Goal: Transaction & Acquisition: Purchase product/service

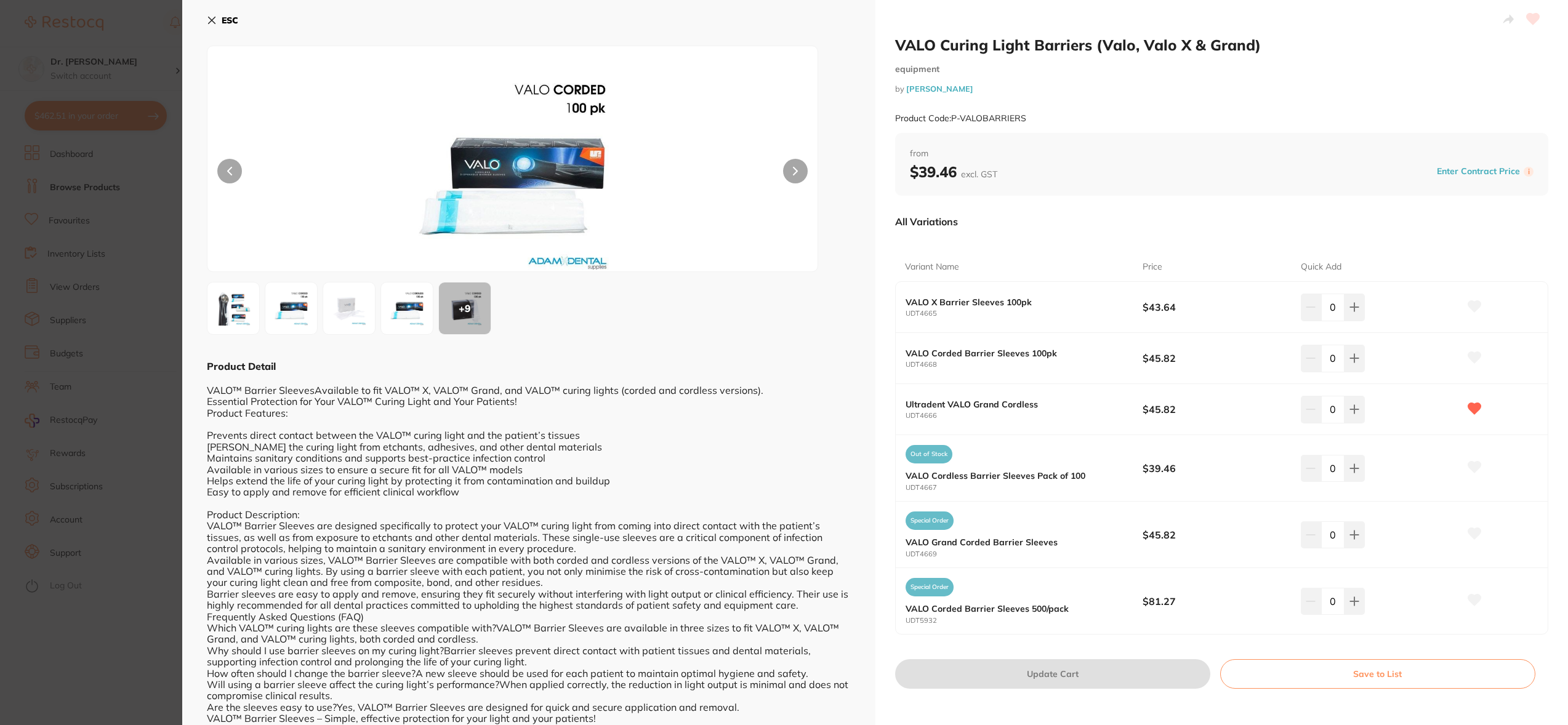
click at [211, 16] on icon at bounding box center [212, 20] width 10 height 10
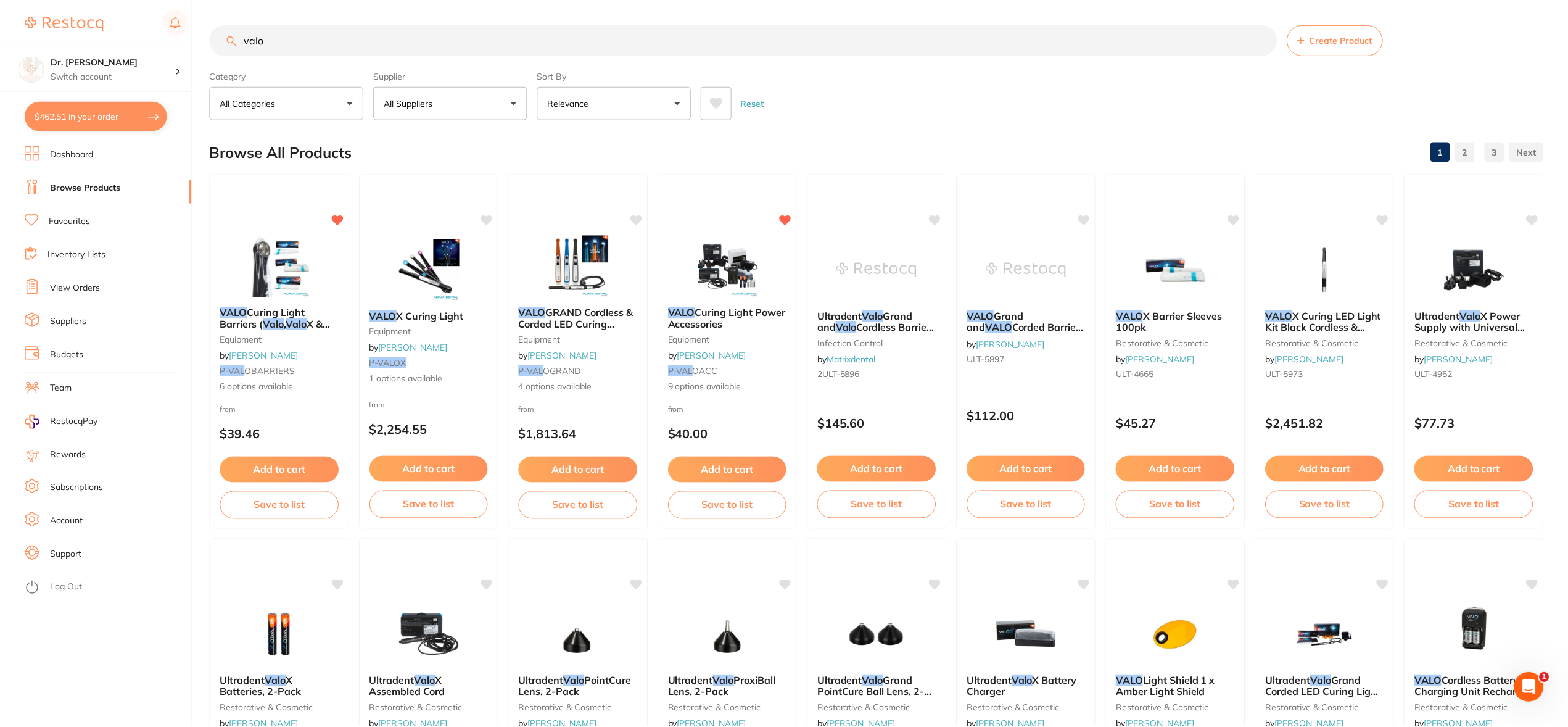
scroll to position [127, 0]
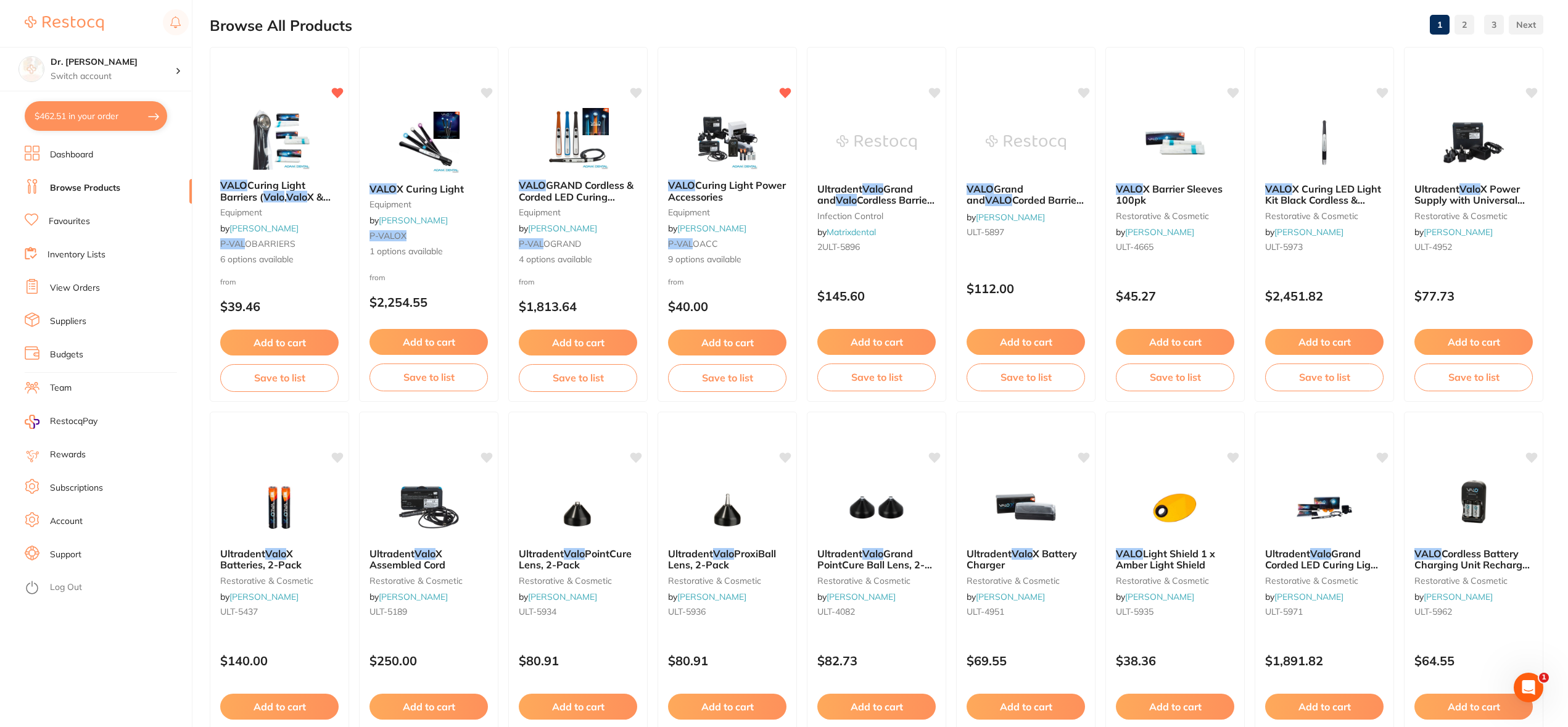
click at [105, 196] on li "Browse Products" at bounding box center [108, 188] width 167 height 18
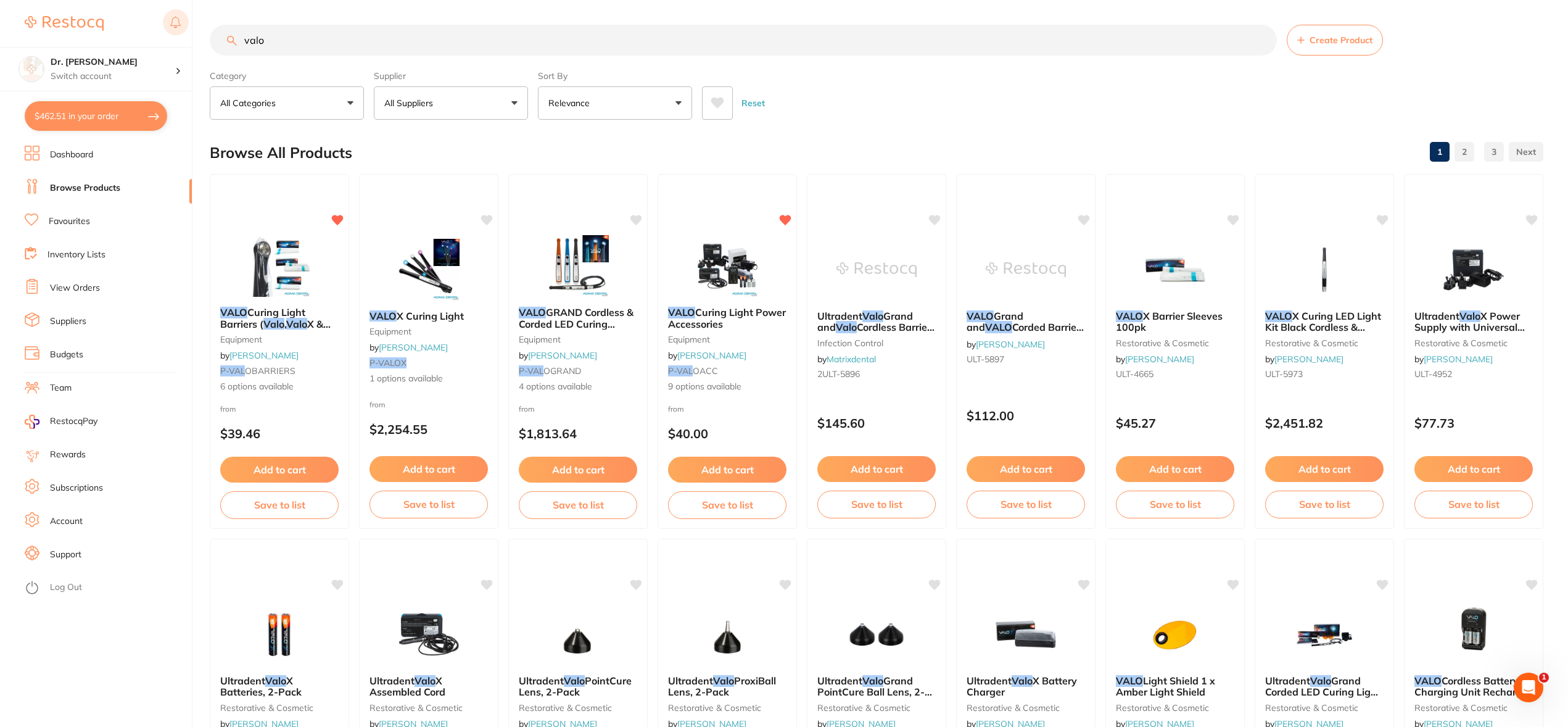
drag, startPoint x: 295, startPoint y: 47, endPoint x: 186, endPoint y: 27, distance: 110.8
click at [186, 27] on div "$462.51 Dr. [PERSON_NAME] Switch account Dr. [PERSON_NAME] $462.51 in your orde…" at bounding box center [784, 364] width 1568 height 727
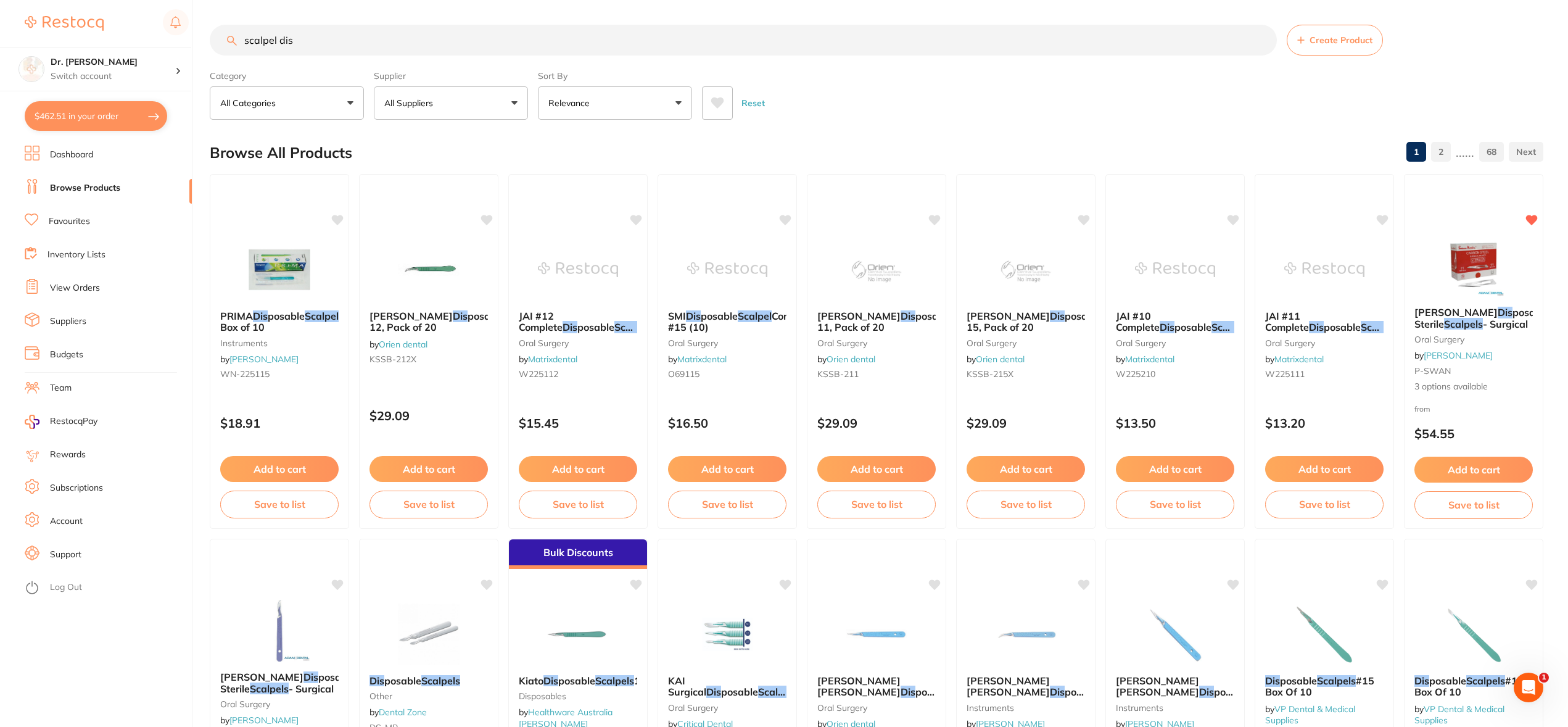
drag, startPoint x: 325, startPoint y: 39, endPoint x: 220, endPoint y: 31, distance: 105.3
click at [220, 31] on input "scalpel dis" at bounding box center [743, 40] width 1067 height 31
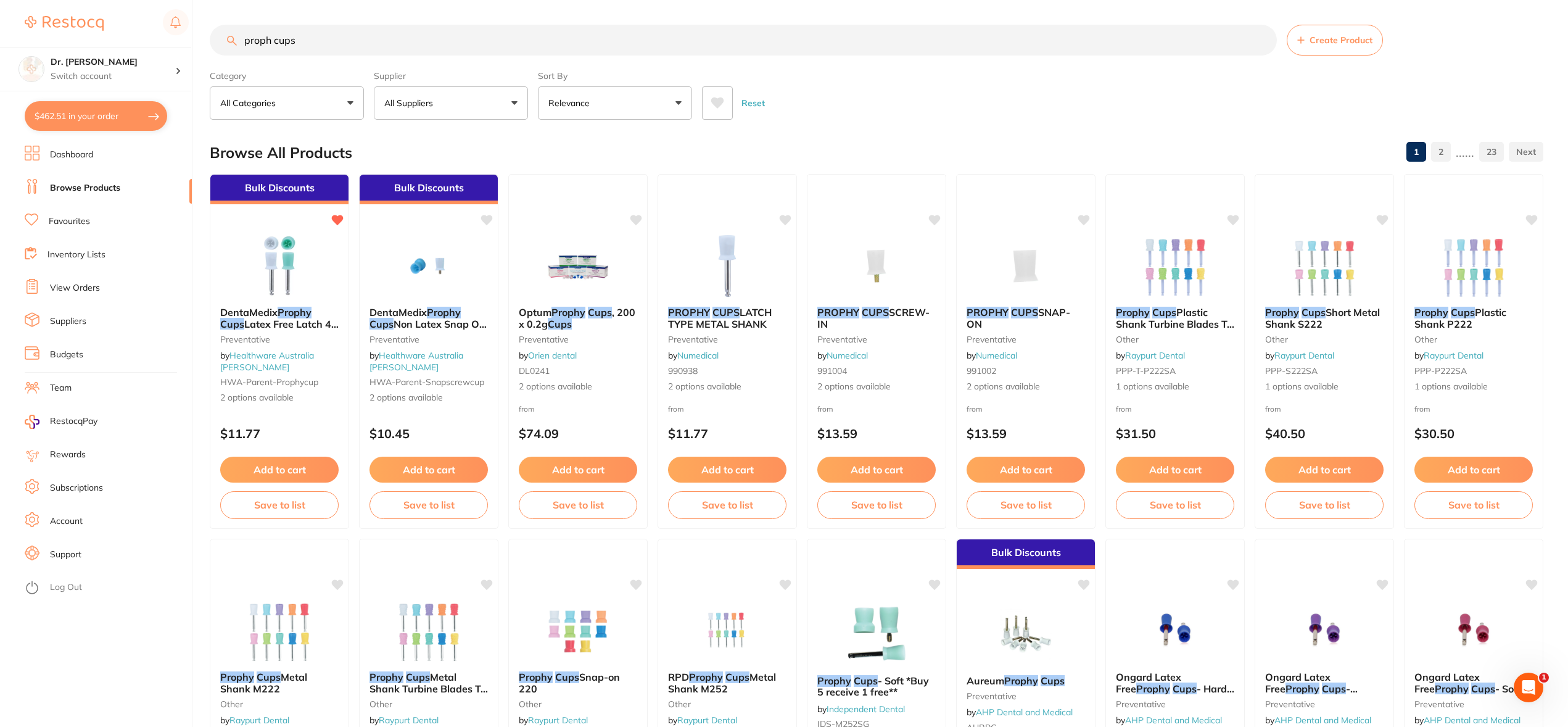
click at [269, 44] on input "proph cups" at bounding box center [743, 40] width 1067 height 31
type input "prophy cups"
click at [859, 355] on link "Numedical" at bounding box center [847, 355] width 42 height 11
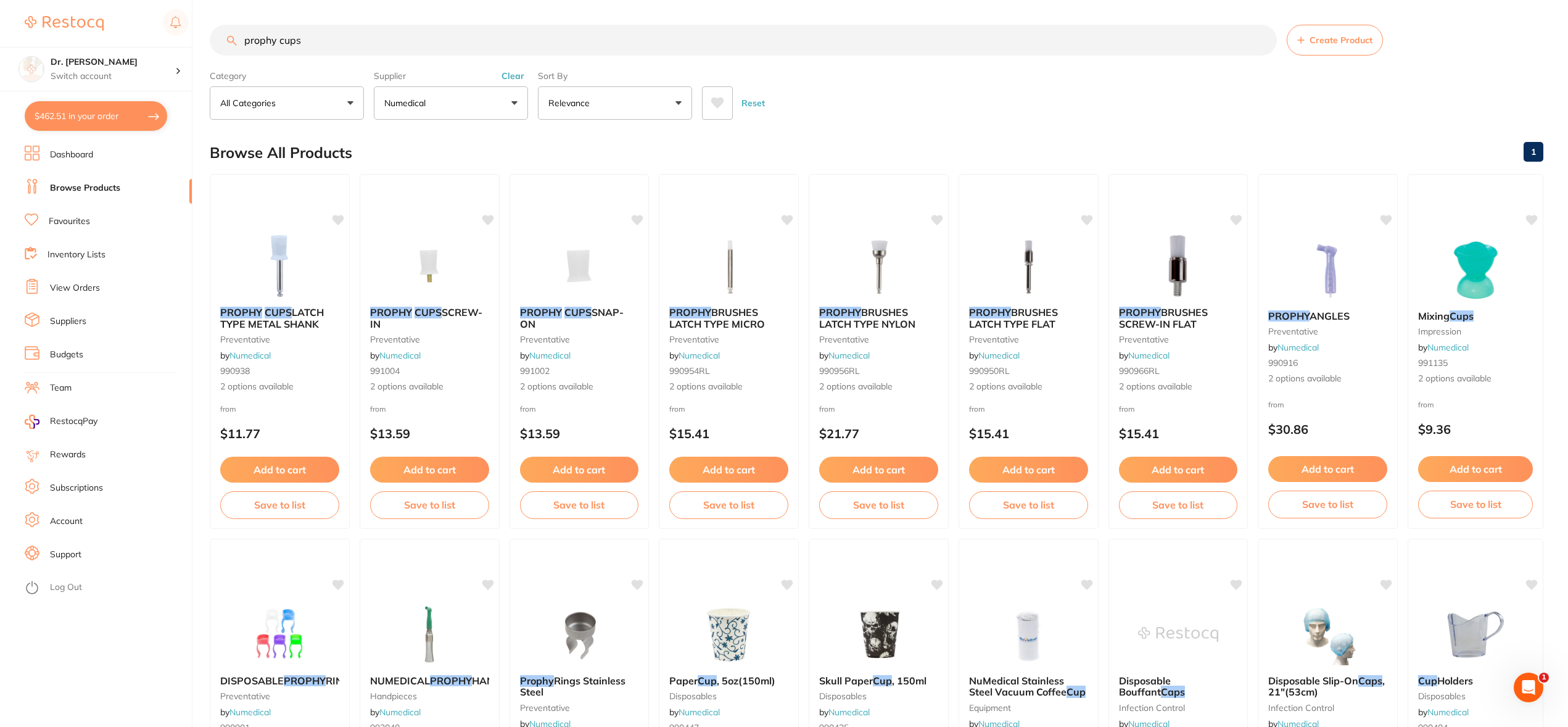
click at [350, 107] on button "All Categories" at bounding box center [287, 103] width 154 height 33
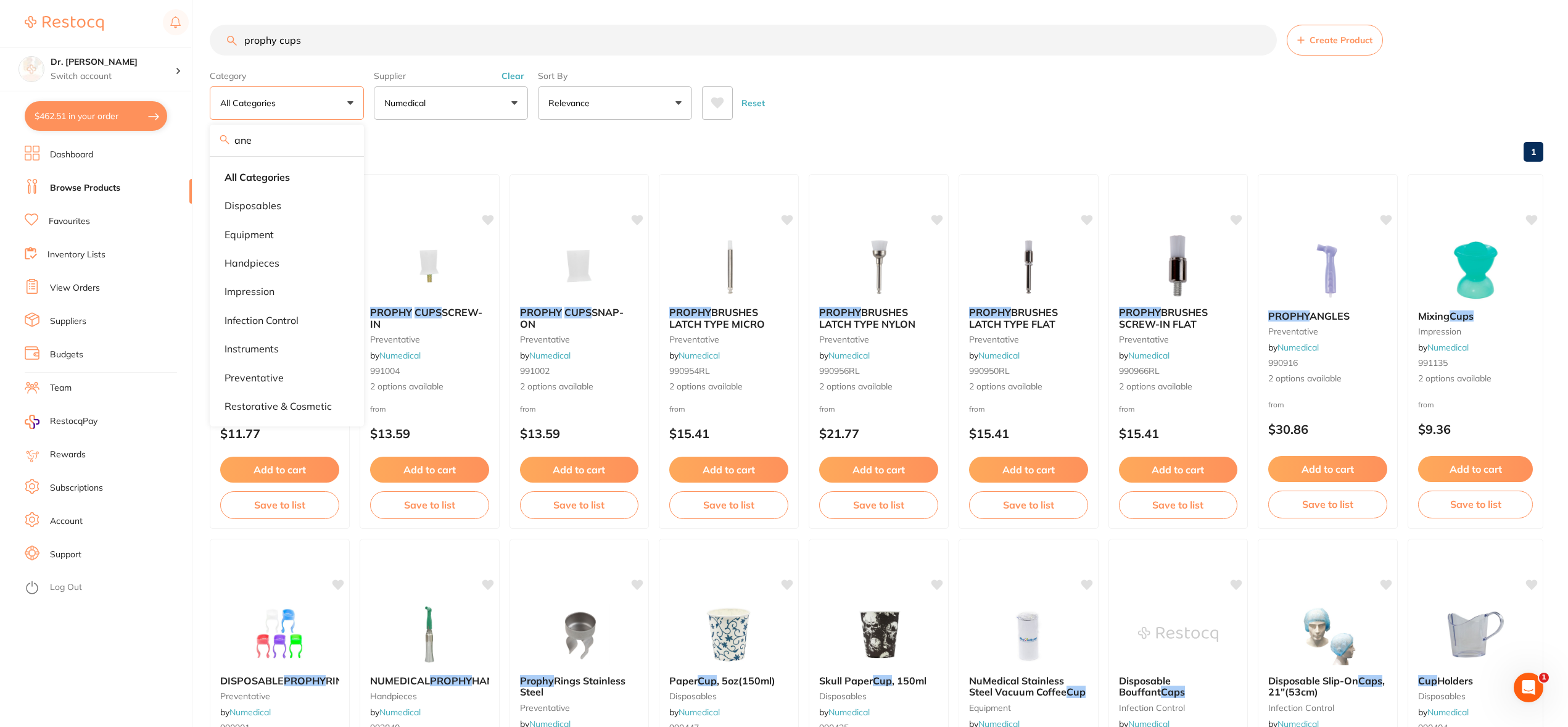
click at [318, 99] on button "All Categories" at bounding box center [287, 103] width 154 height 33
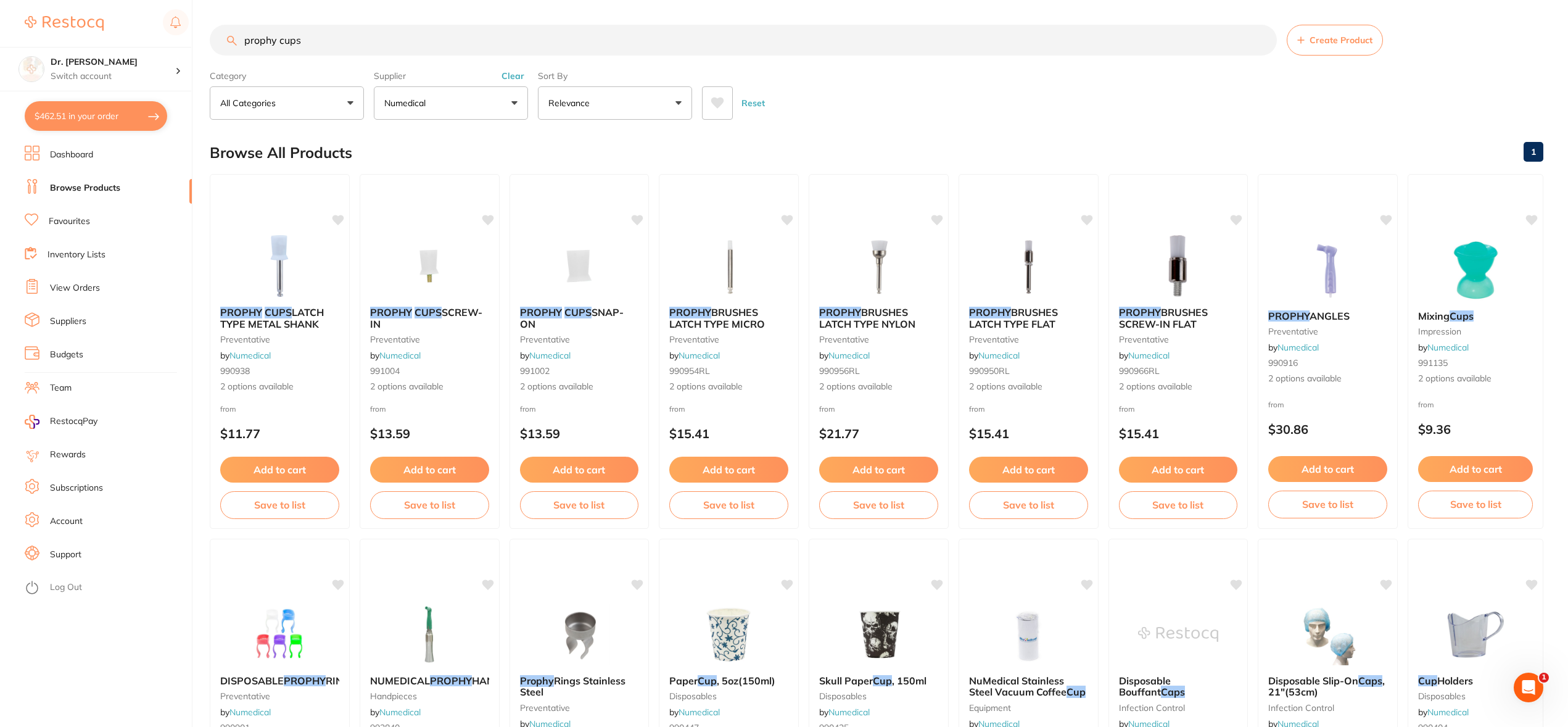
click at [718, 100] on icon at bounding box center [717, 102] width 13 height 11
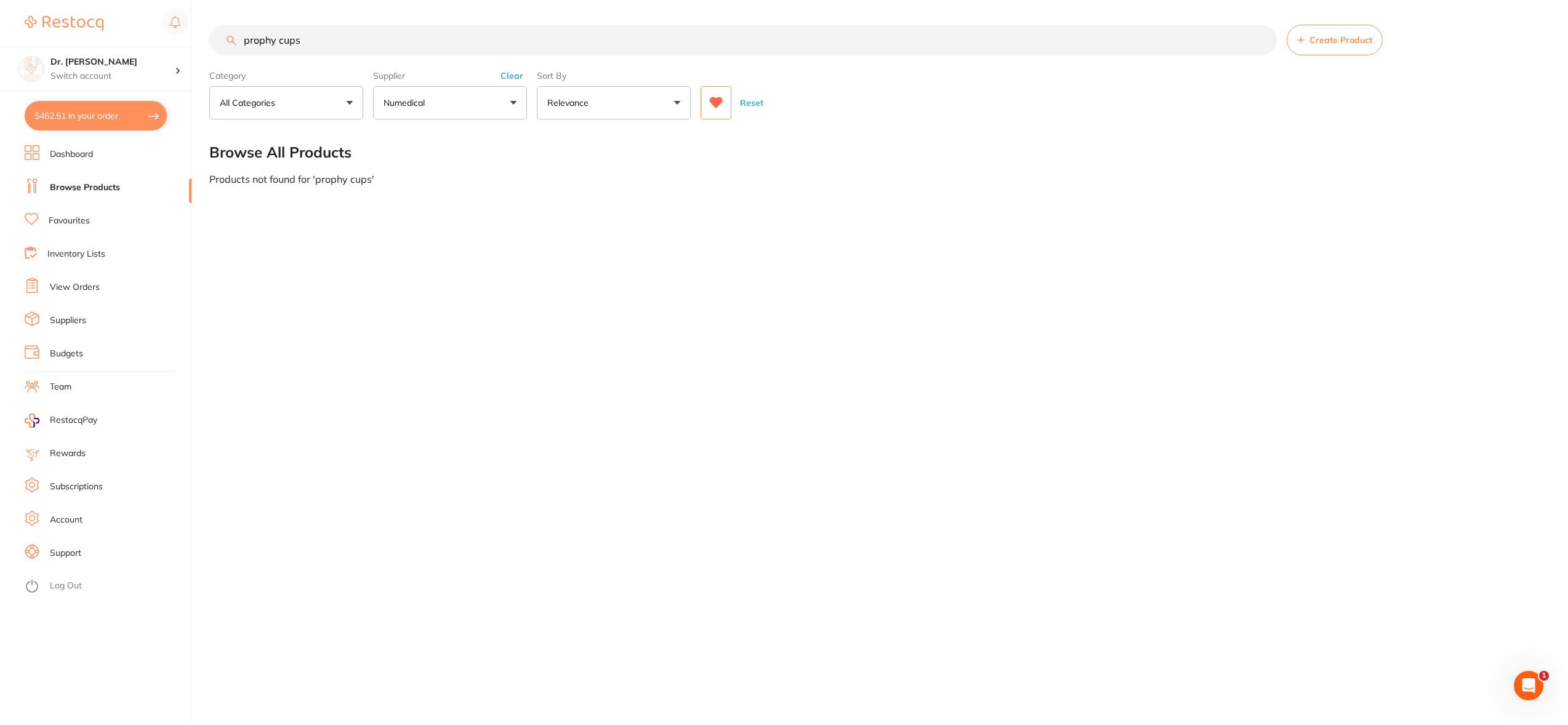
click at [509, 100] on button "Numedical" at bounding box center [450, 103] width 154 height 33
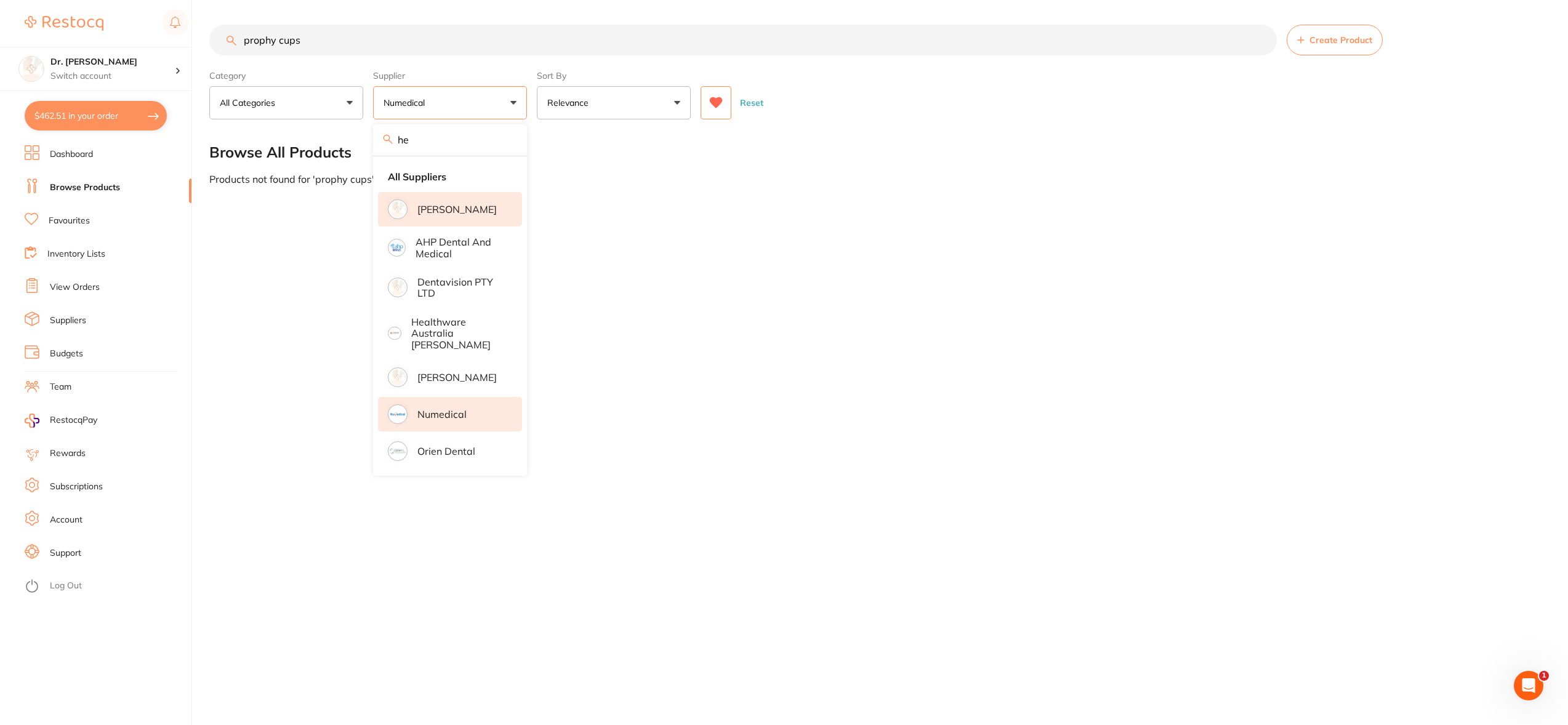
click at [477, 219] on li "[PERSON_NAME]" at bounding box center [450, 209] width 144 height 34
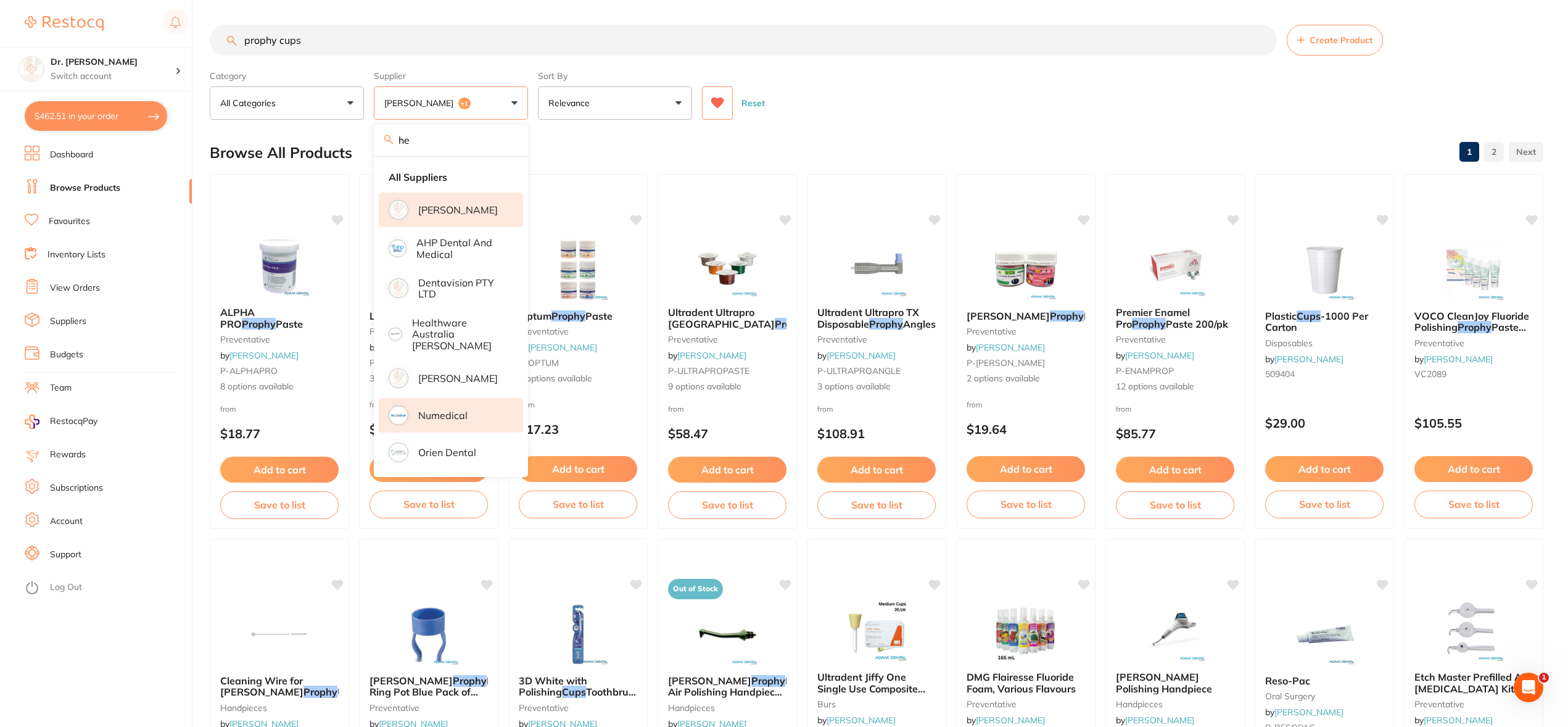
click at [723, 102] on icon at bounding box center [717, 102] width 13 height 12
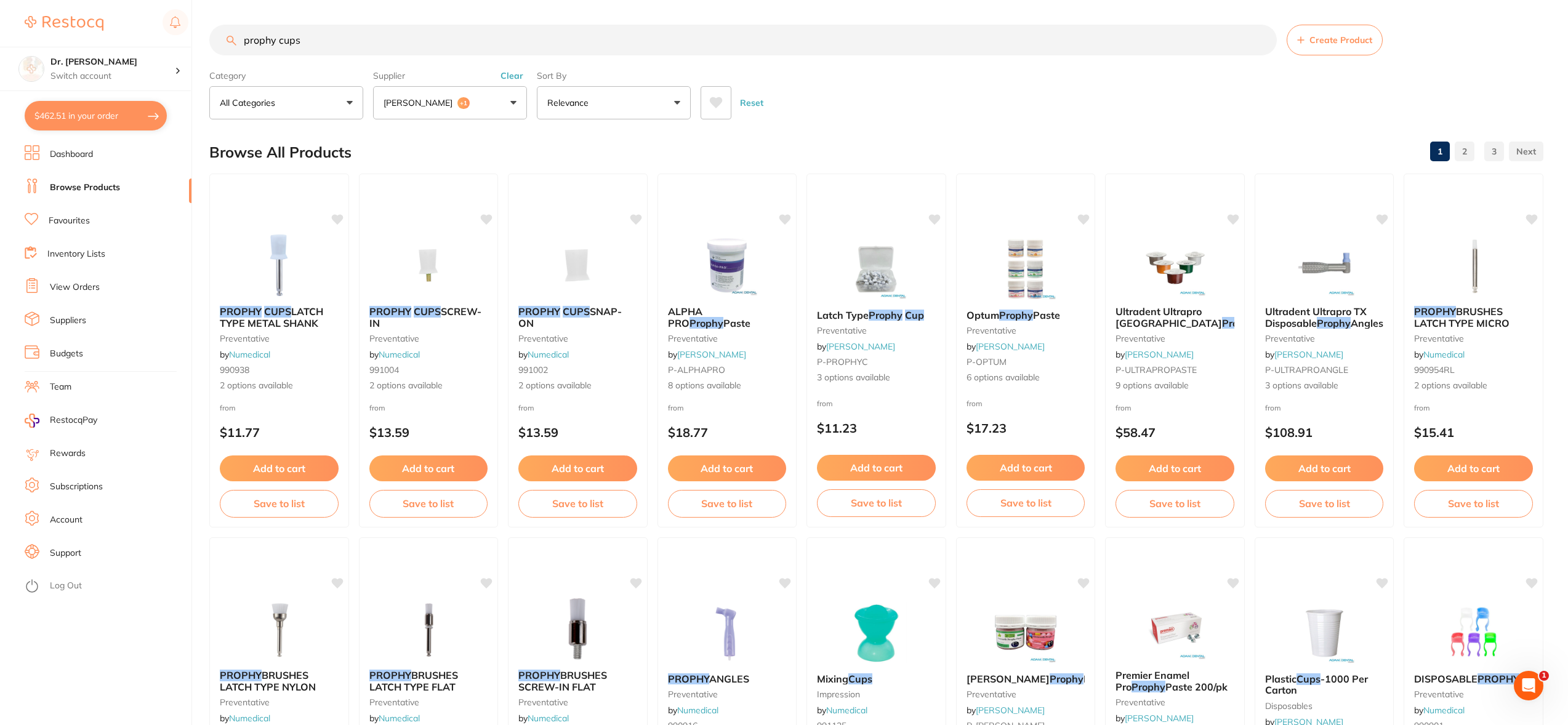
click at [722, 102] on icon at bounding box center [716, 102] width 13 height 12
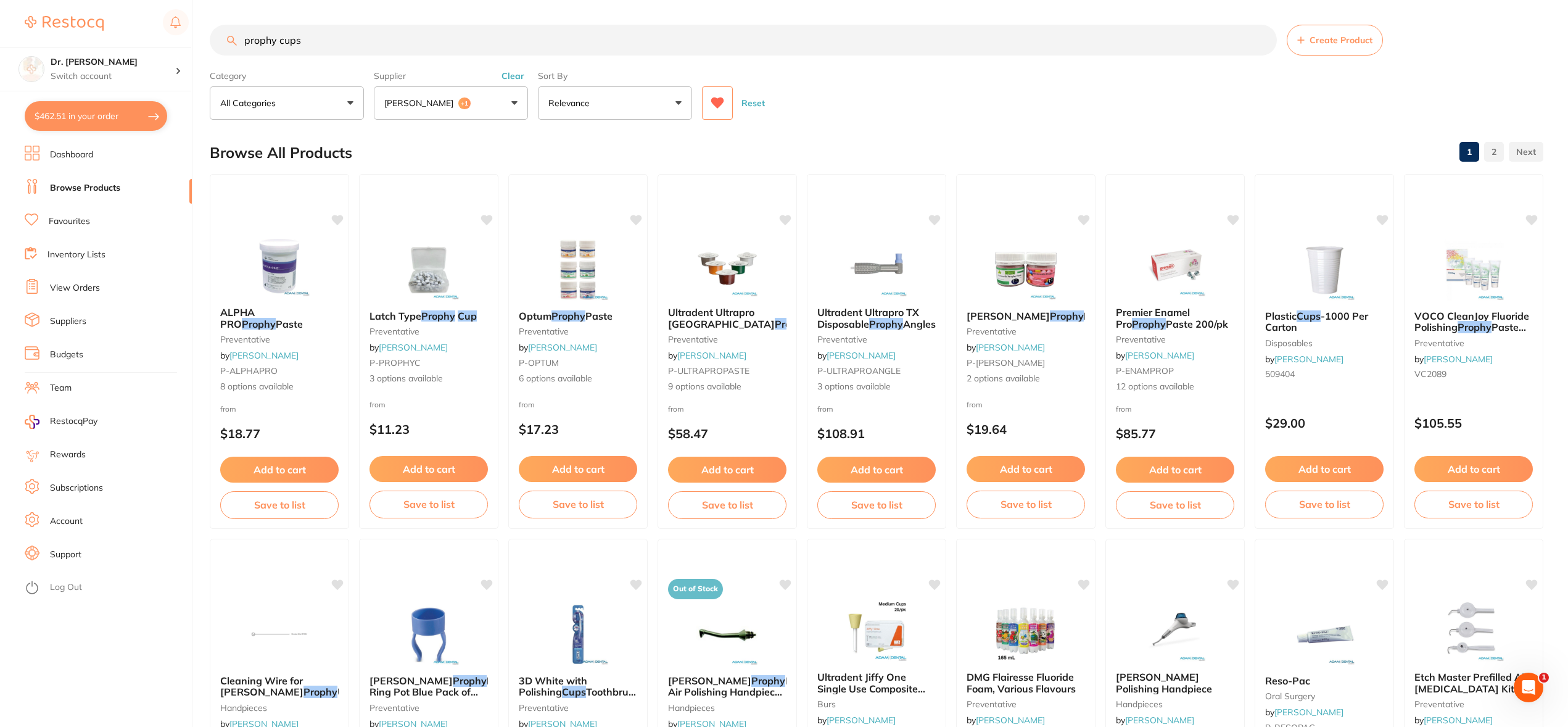
click at [418, 107] on p "[PERSON_NAME]" at bounding box center [421, 102] width 74 height 12
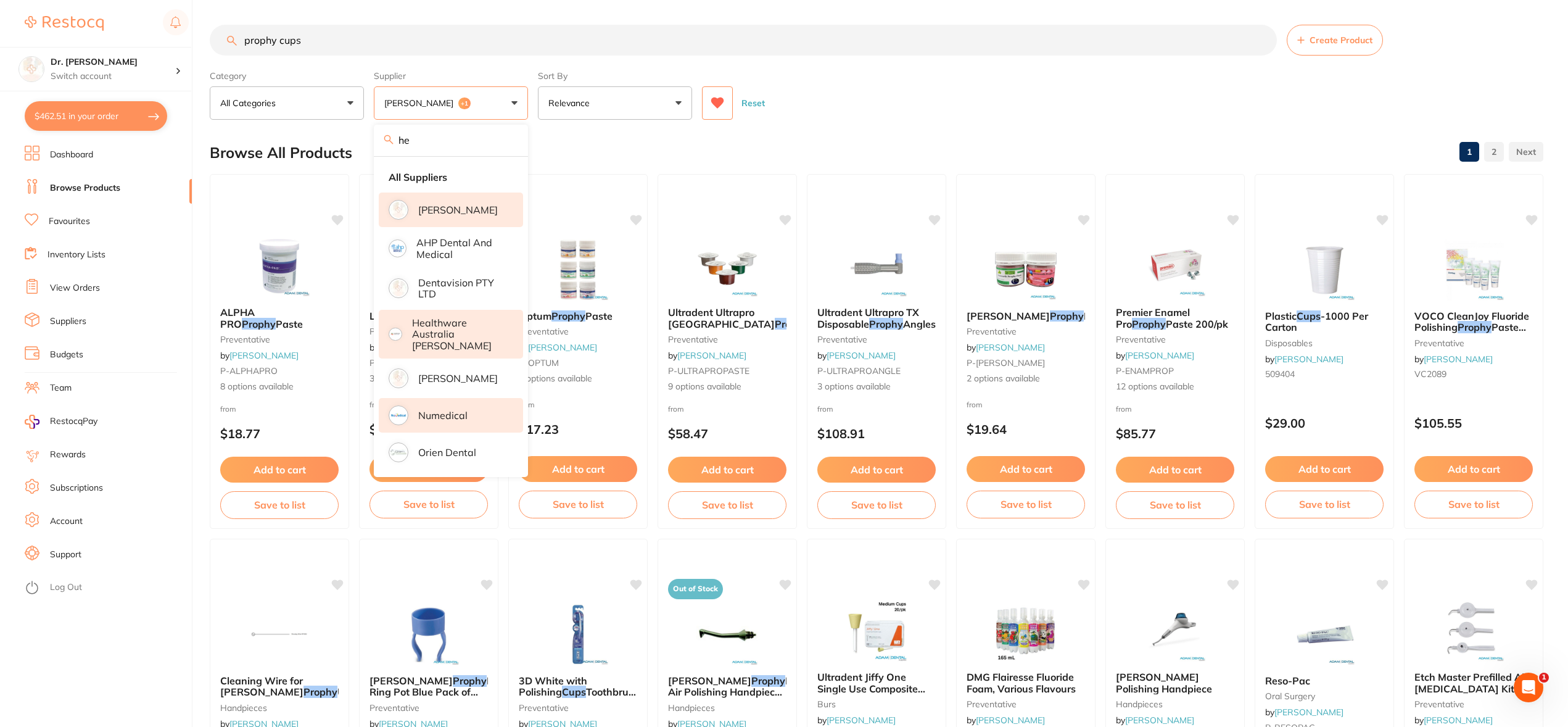
click at [473, 334] on p "Healthware Australia [PERSON_NAME]" at bounding box center [459, 334] width 95 height 34
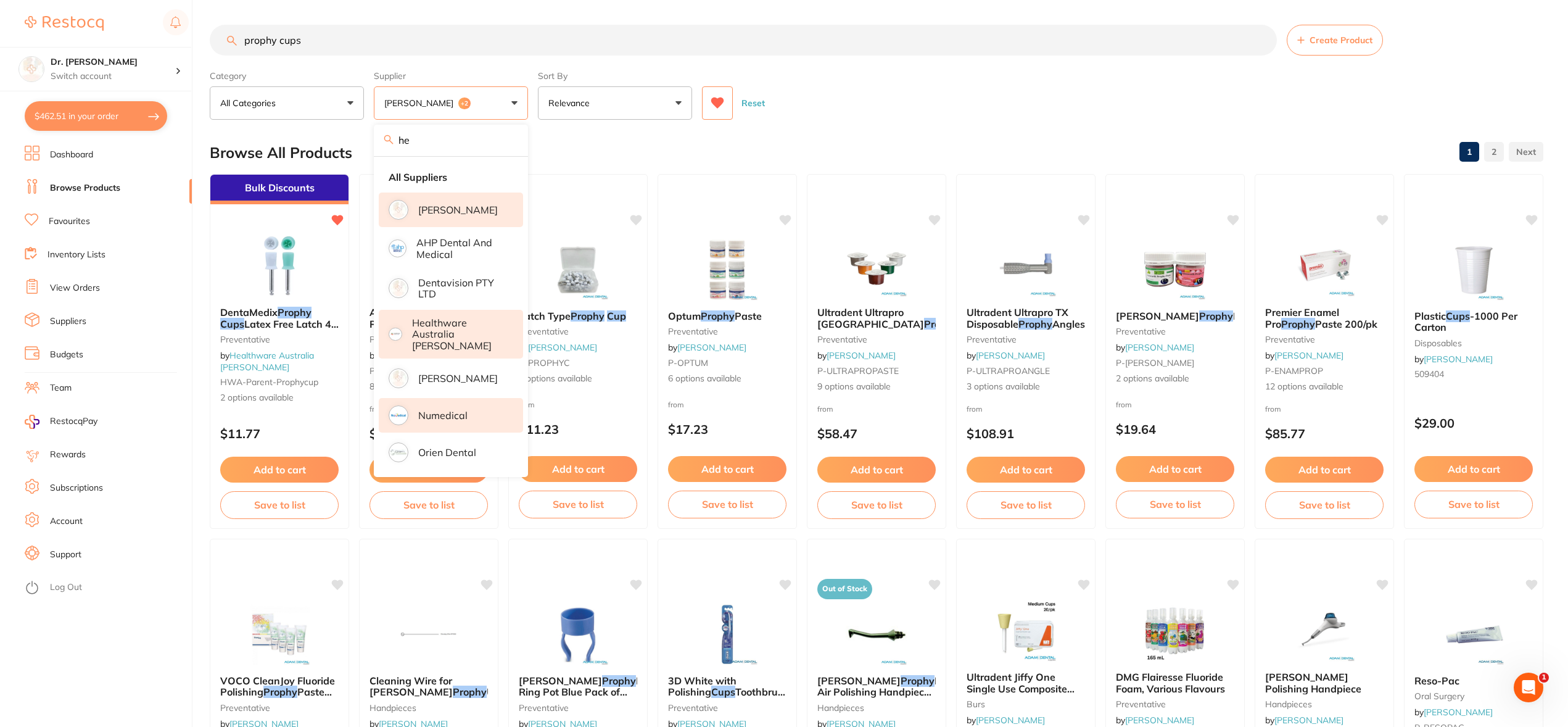
click at [470, 103] on button "[PERSON_NAME] +2" at bounding box center [450, 103] width 154 height 33
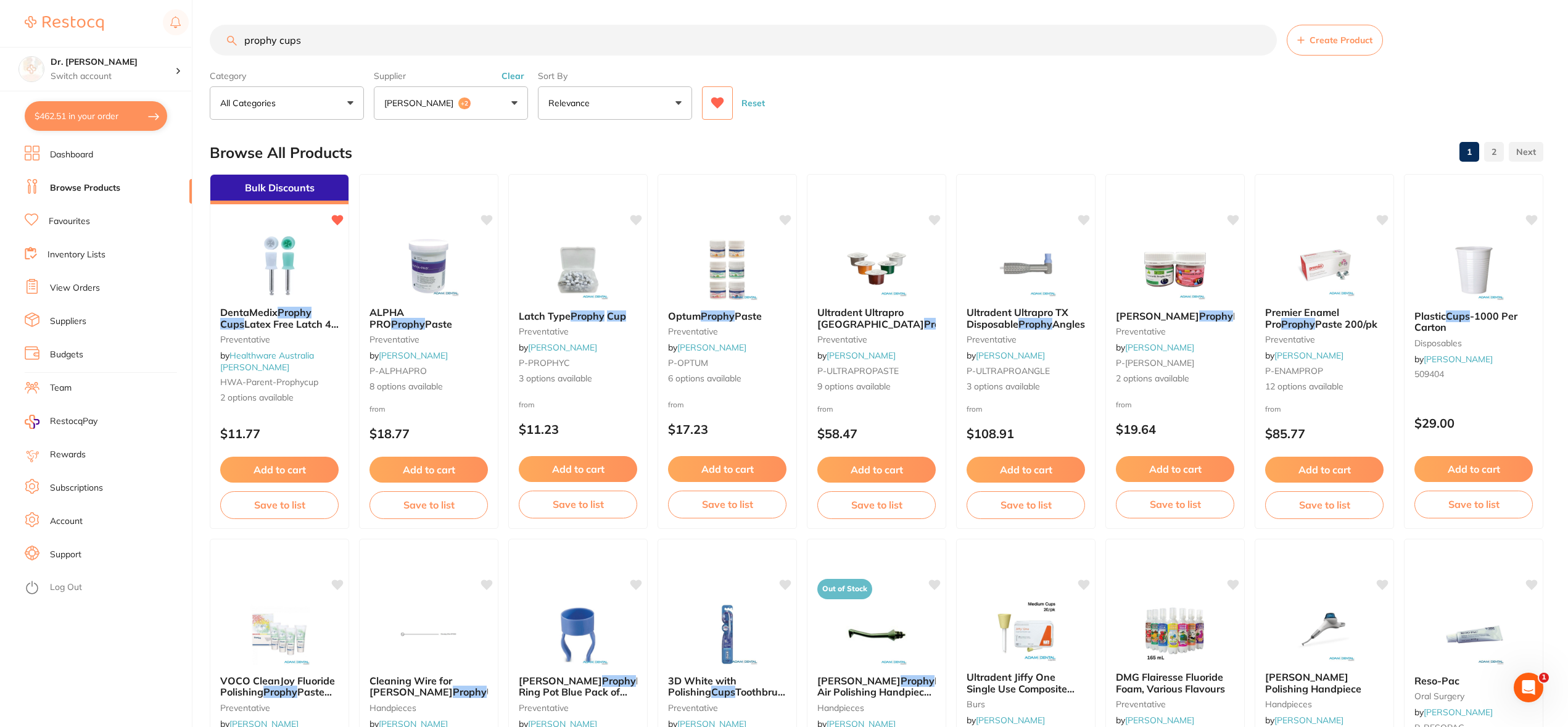
click at [473, 101] on button "[PERSON_NAME] +2" at bounding box center [450, 103] width 154 height 33
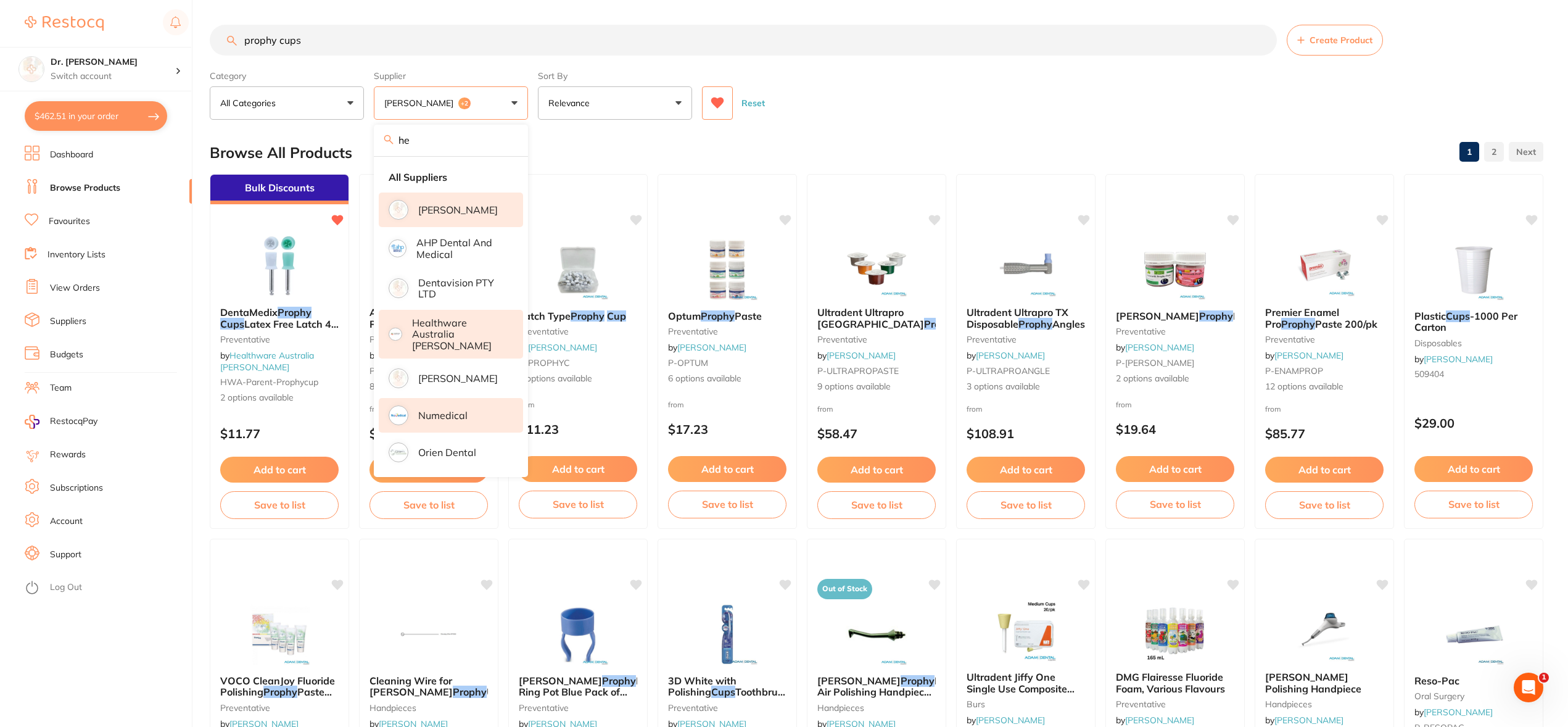
click at [470, 414] on li "Numedical" at bounding box center [450, 415] width 144 height 34
click at [438, 208] on p "[PERSON_NAME]" at bounding box center [457, 209] width 79 height 11
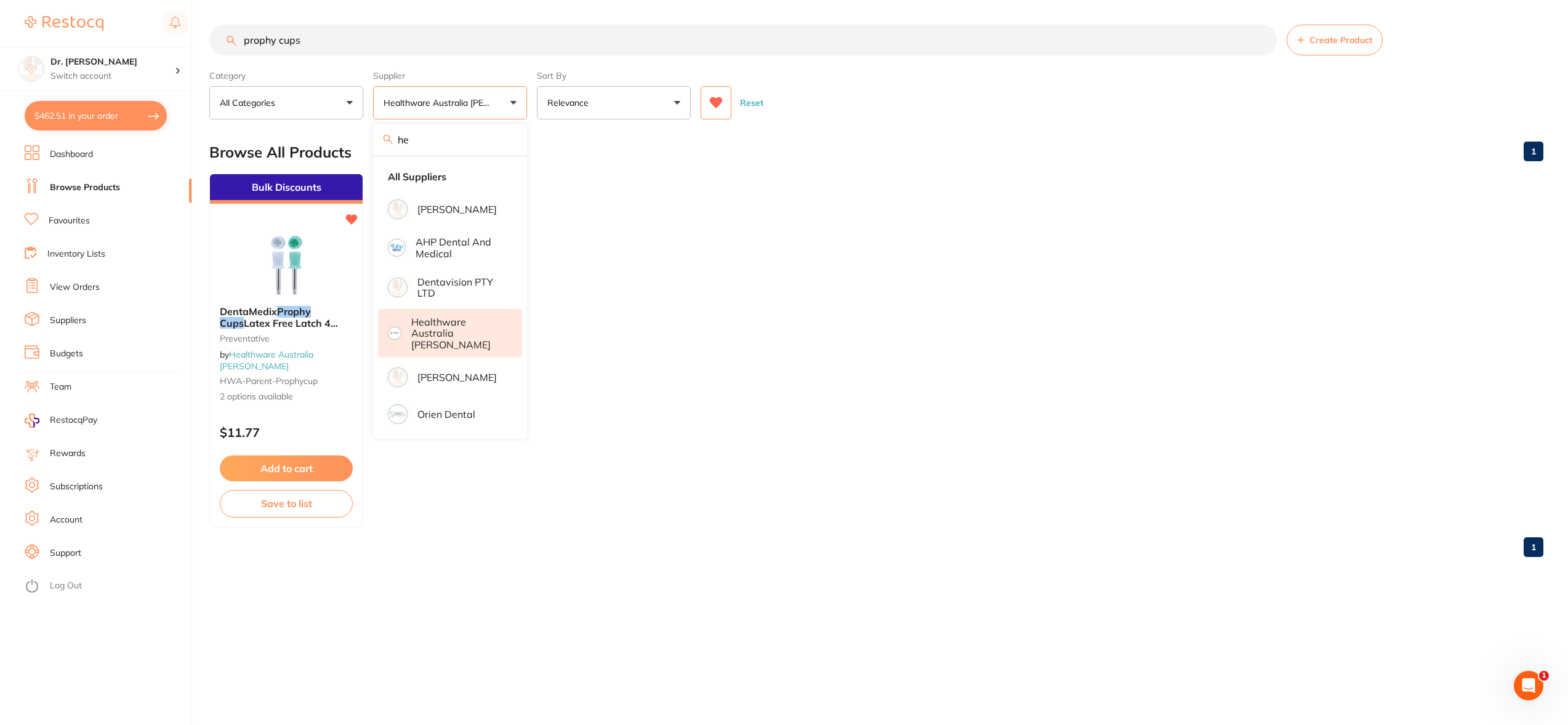
click at [550, 228] on ul "Bulk Discounts DentaMedix Prophy Cups Latex Free Latch 4 webs 100/Box Preventat…" at bounding box center [876, 350] width 1334 height 354
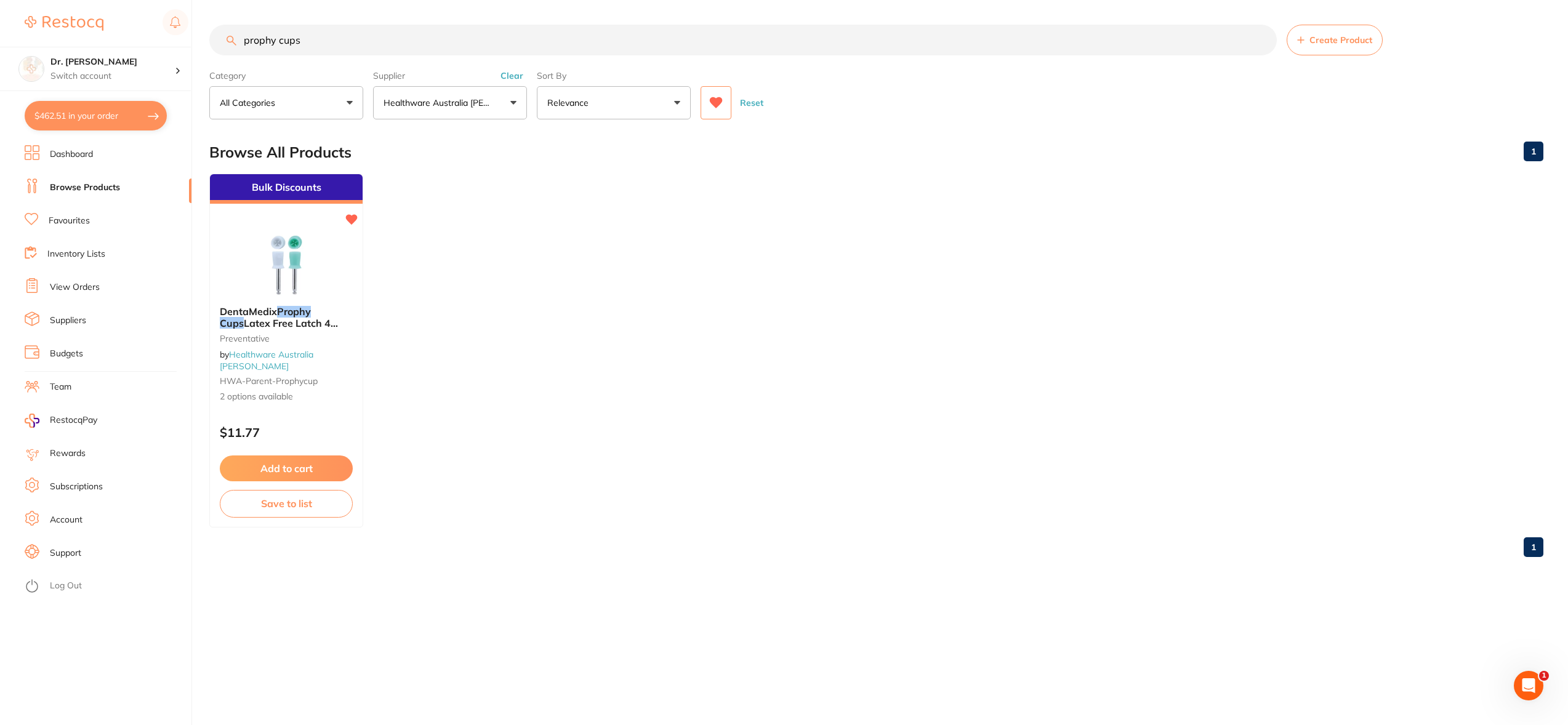
click at [503, 105] on button "Healthware Australia [PERSON_NAME]" at bounding box center [450, 103] width 154 height 33
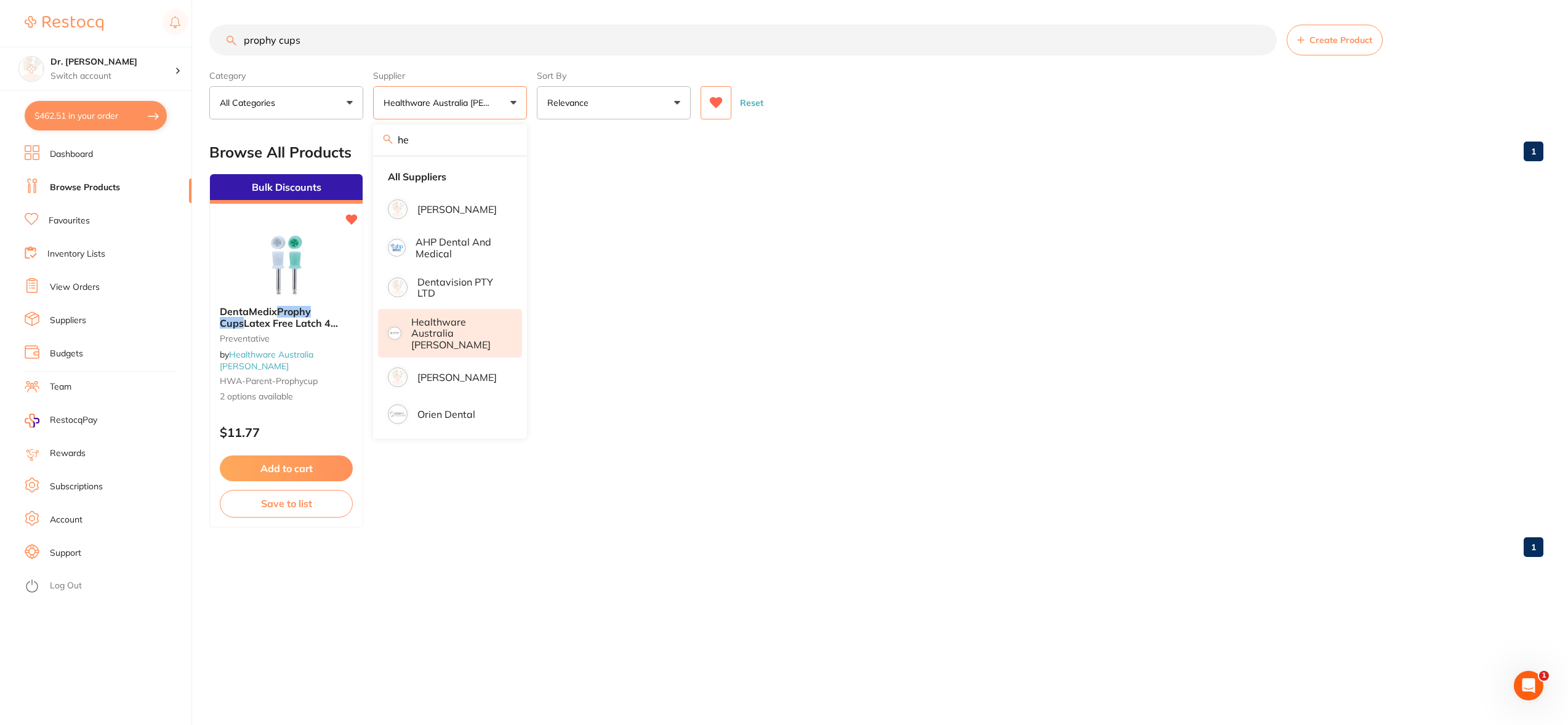
drag, startPoint x: 445, startPoint y: 142, endPoint x: 366, endPoint y: 132, distance: 79.6
click at [366, 132] on main "prophy cups Create Product Category All Categories ane All Categories Preventat…" at bounding box center [888, 295] width 1359 height 591
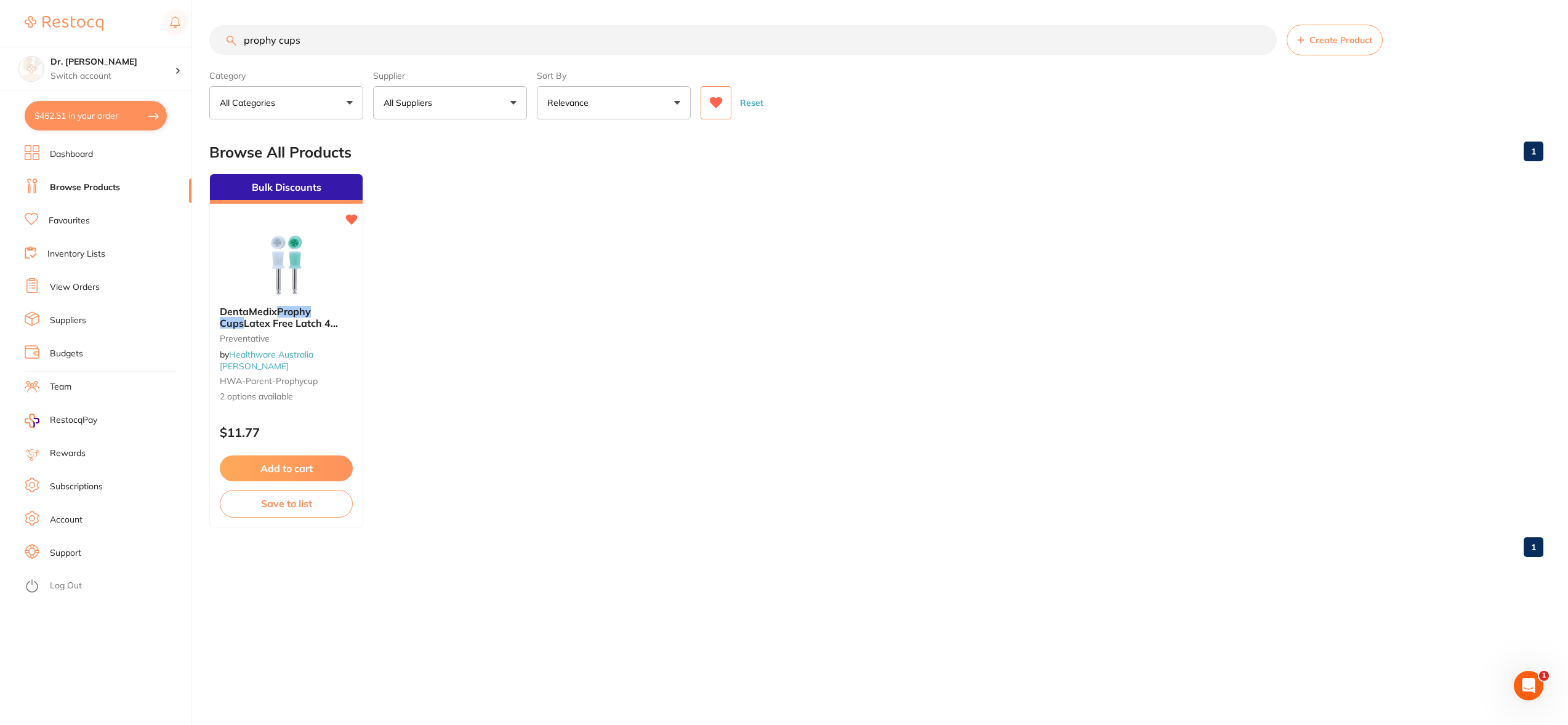
type input "henr"
click at [432, 97] on p "All Suppliers" at bounding box center [410, 102] width 53 height 12
click at [465, 215] on p "[PERSON_NAME]" at bounding box center [457, 209] width 79 height 11
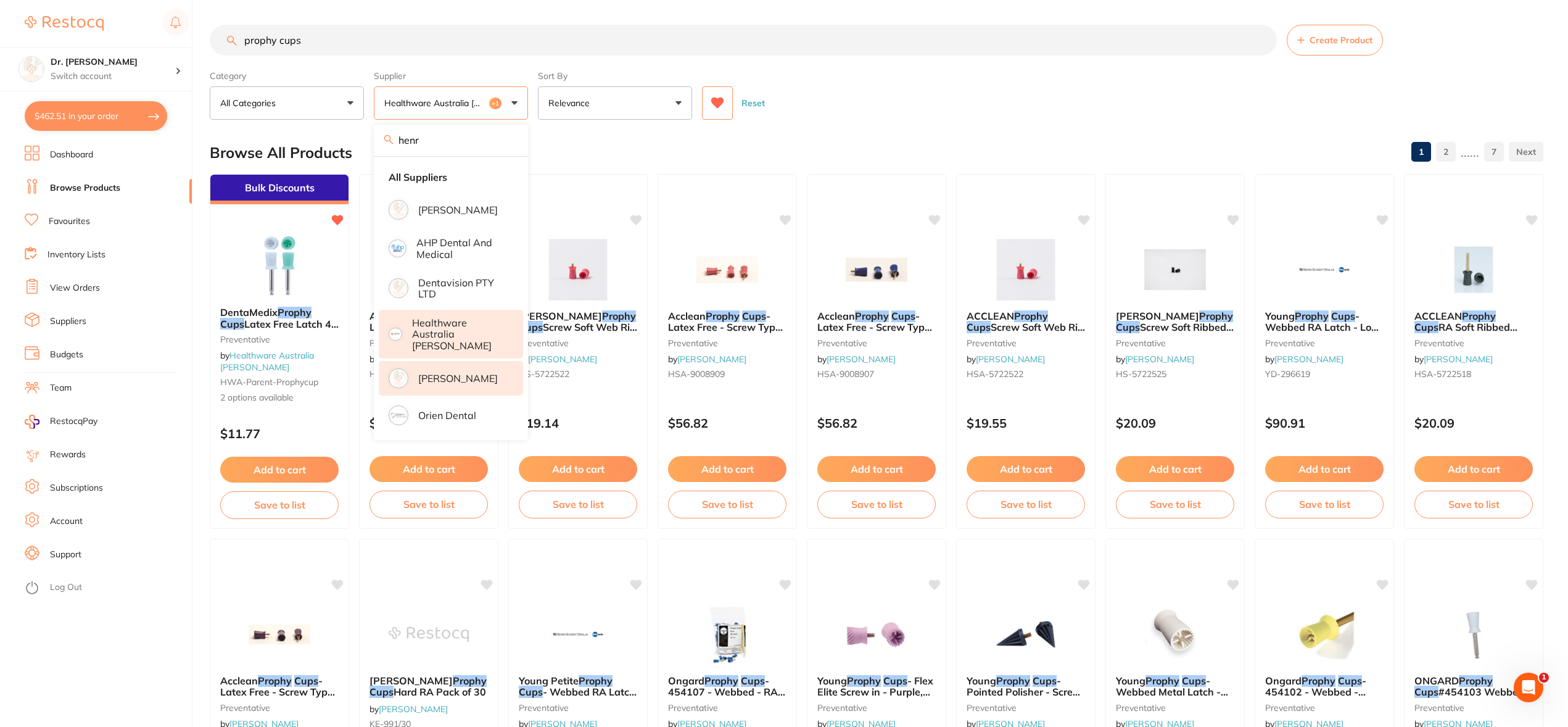
click at [579, 157] on div "Browse All Products 1 2 ...... 7" at bounding box center [876, 153] width 1334 height 41
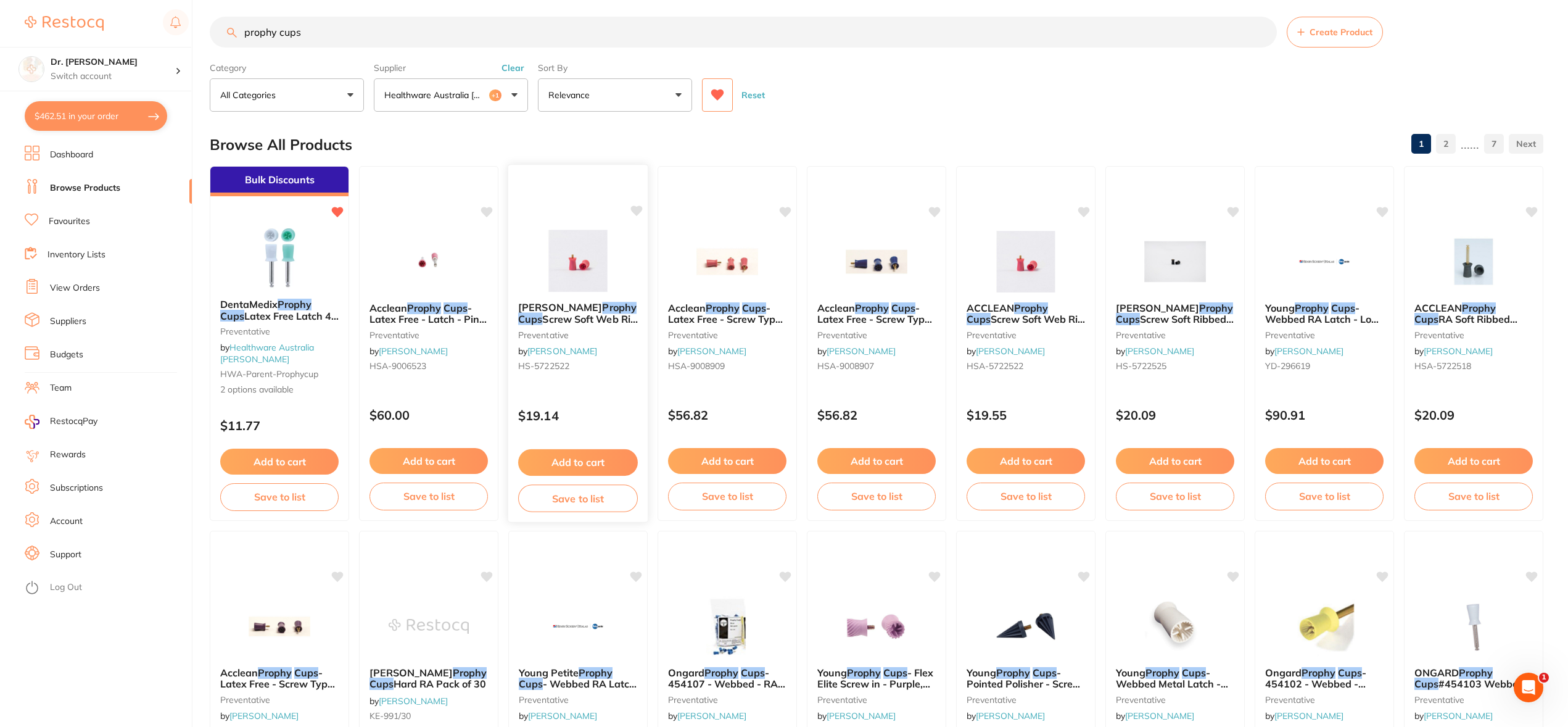
scroll to position [15, 0]
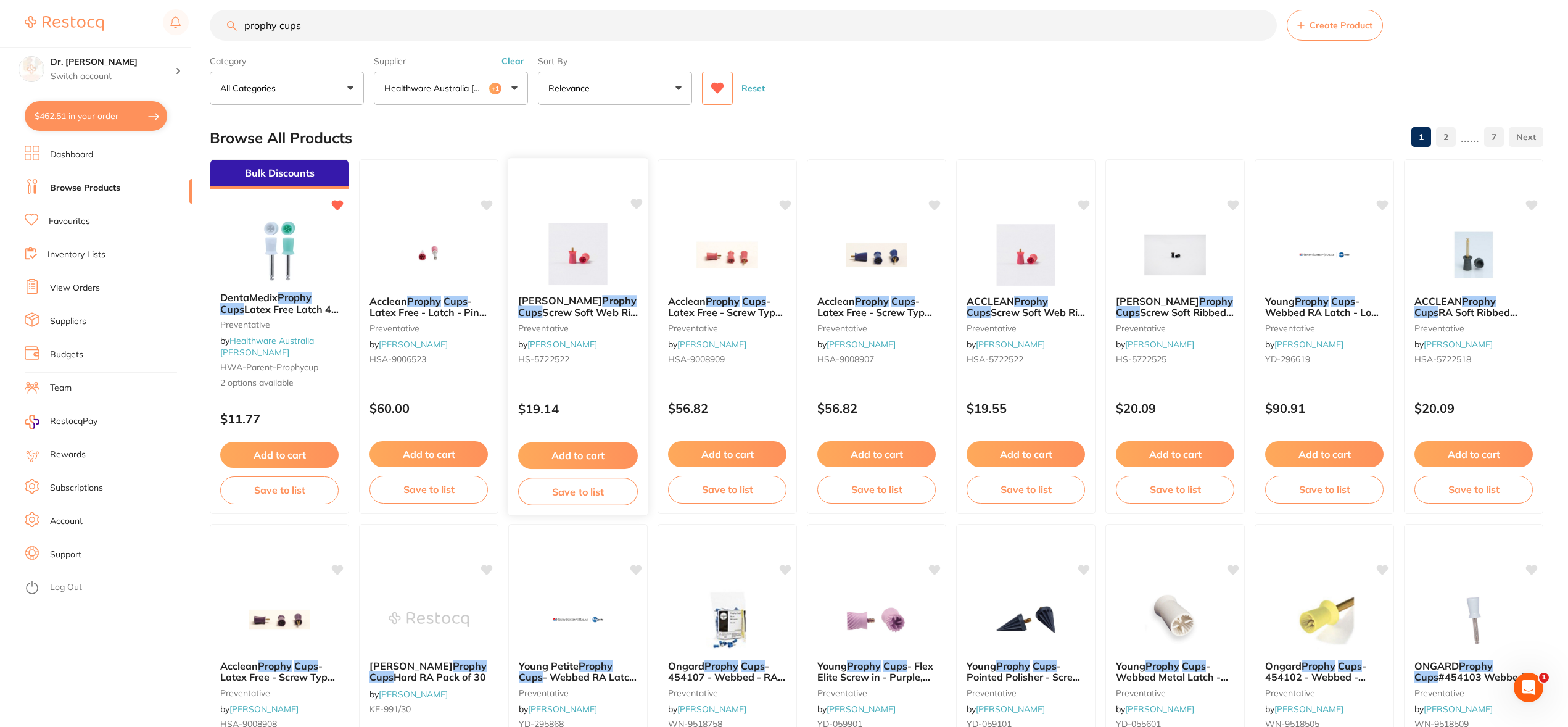
click at [637, 204] on icon at bounding box center [637, 204] width 11 height 11
click at [591, 463] on button "Add to cart" at bounding box center [578, 456] width 119 height 27
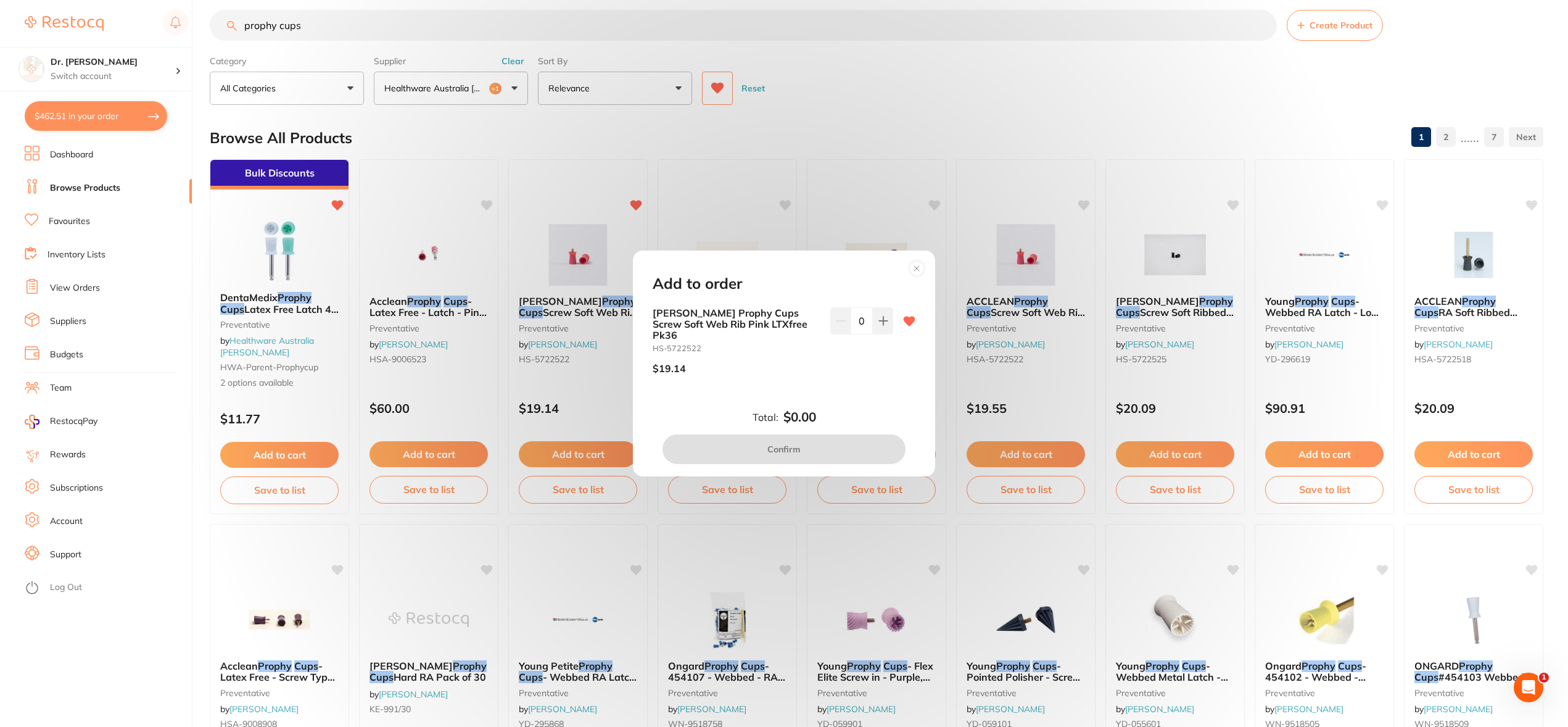
scroll to position [0, 0]
click at [875, 331] on button at bounding box center [883, 321] width 20 height 27
type input "1"
click at [787, 443] on button "Confirm" at bounding box center [784, 449] width 243 height 30
checkbox input "false"
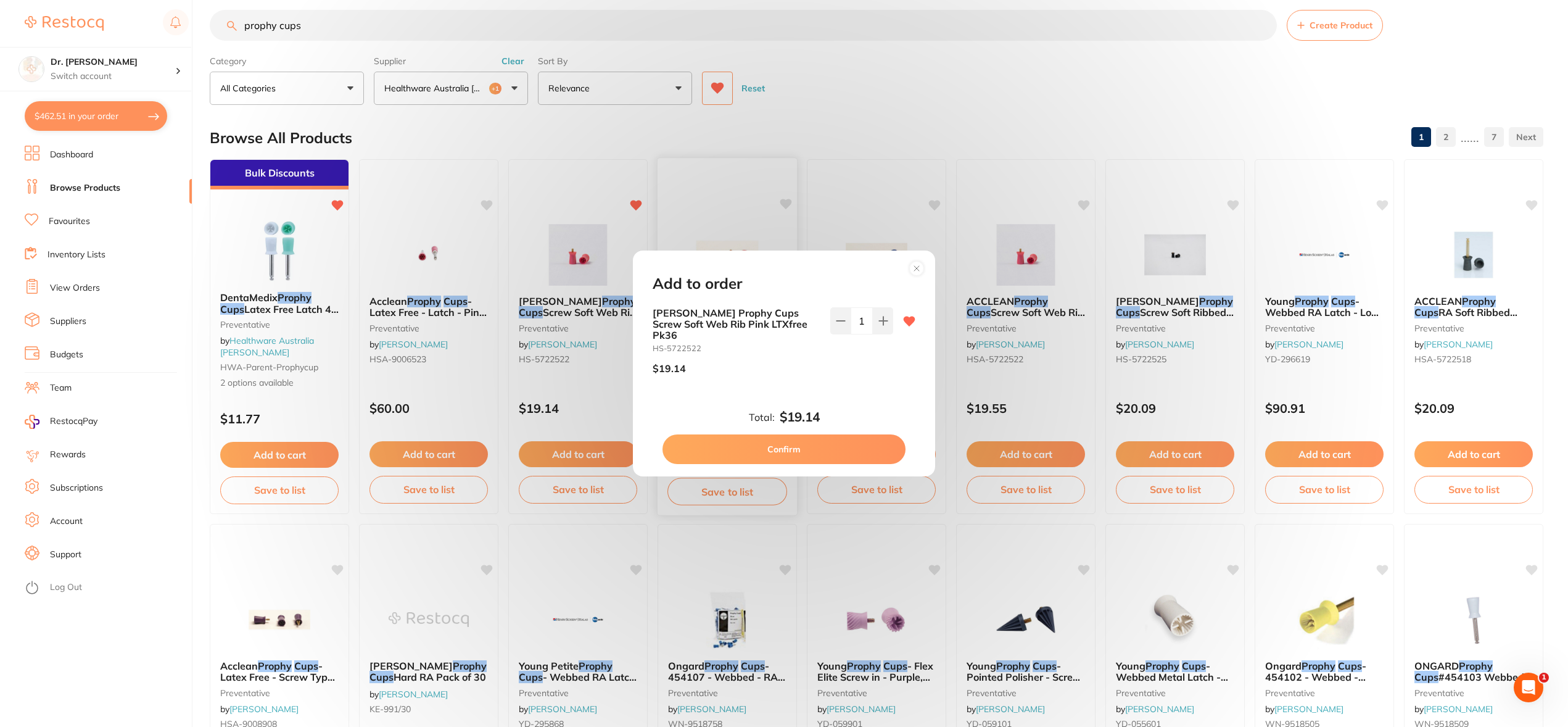
checkbox input "false"
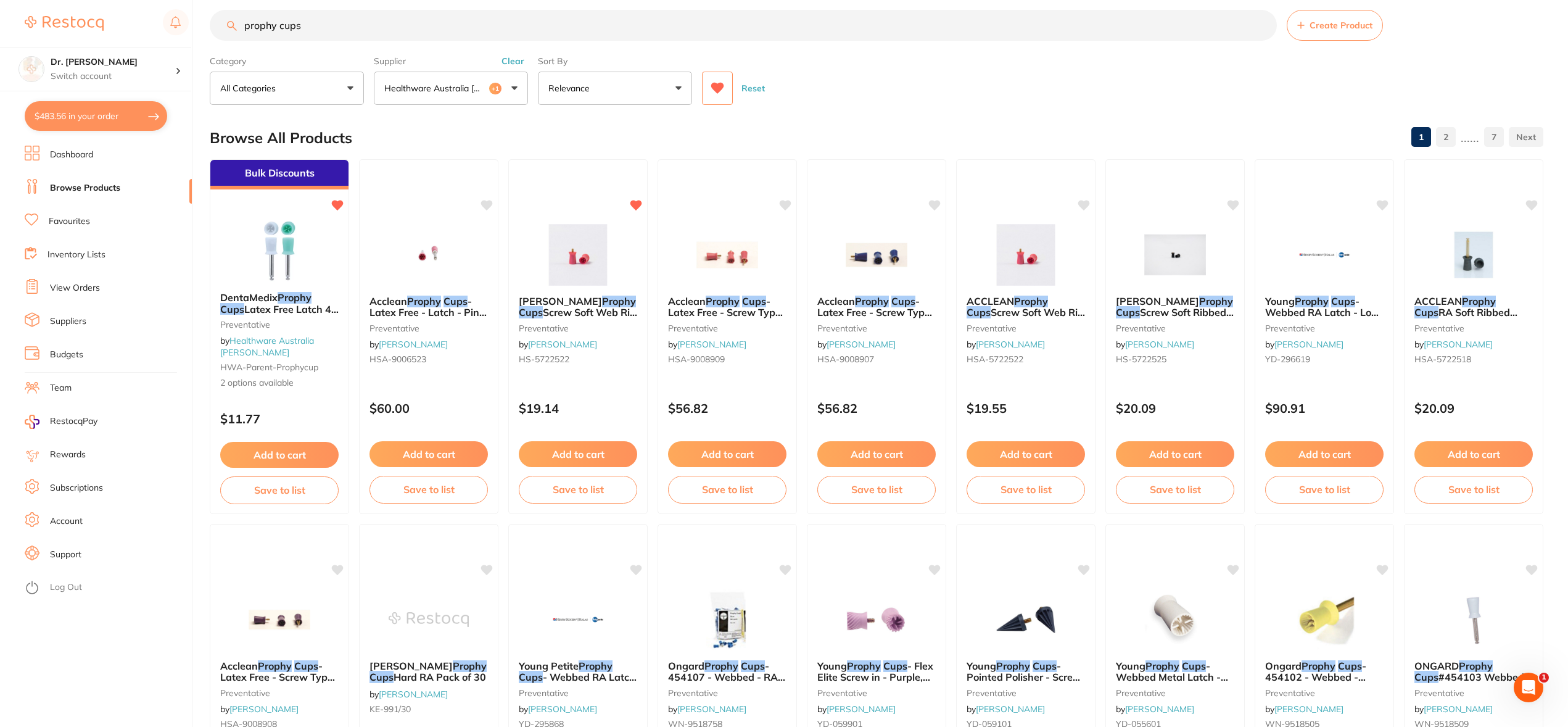
click at [457, 31] on input "prophy cups" at bounding box center [743, 25] width 1067 height 31
type input "prophy cups white"
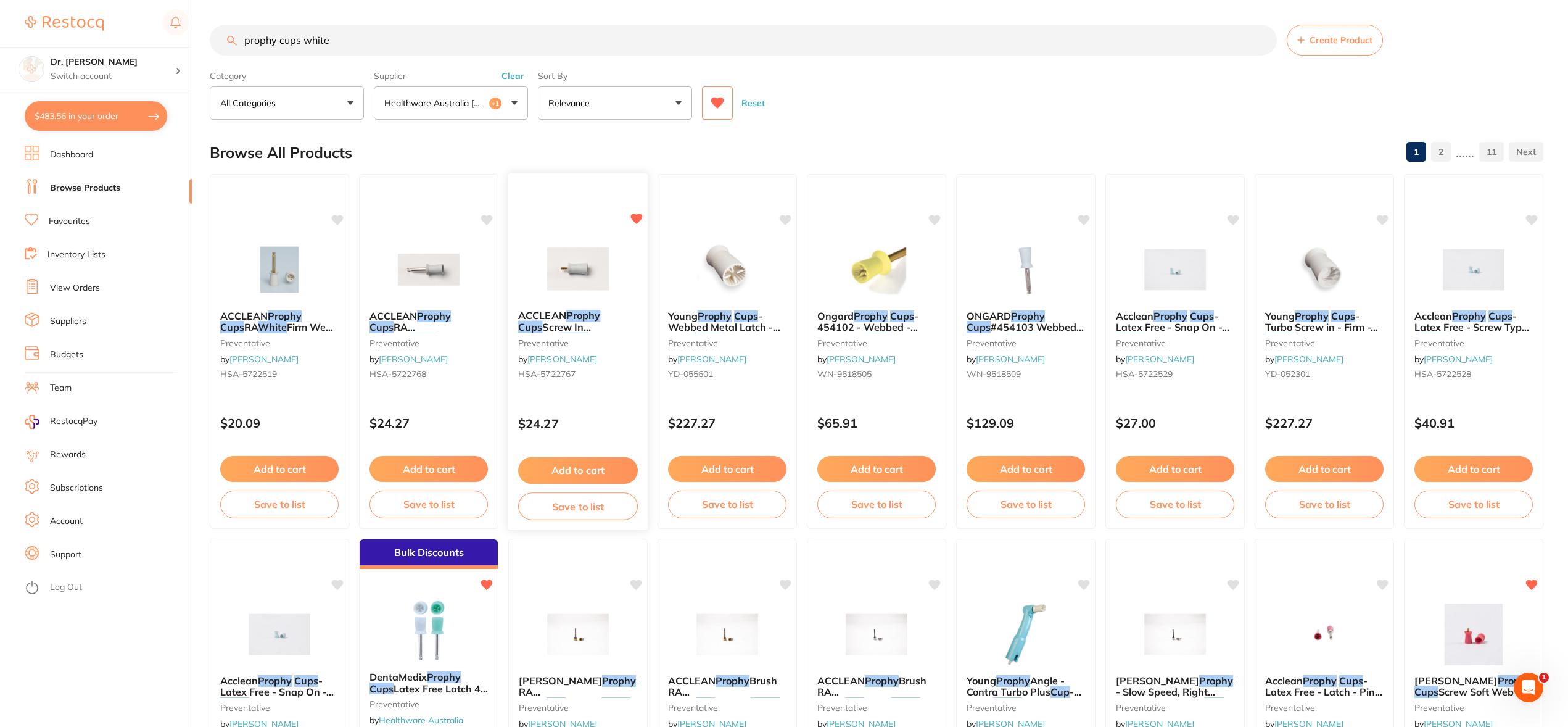
click at [577, 475] on button "Add to cart" at bounding box center [578, 470] width 119 height 27
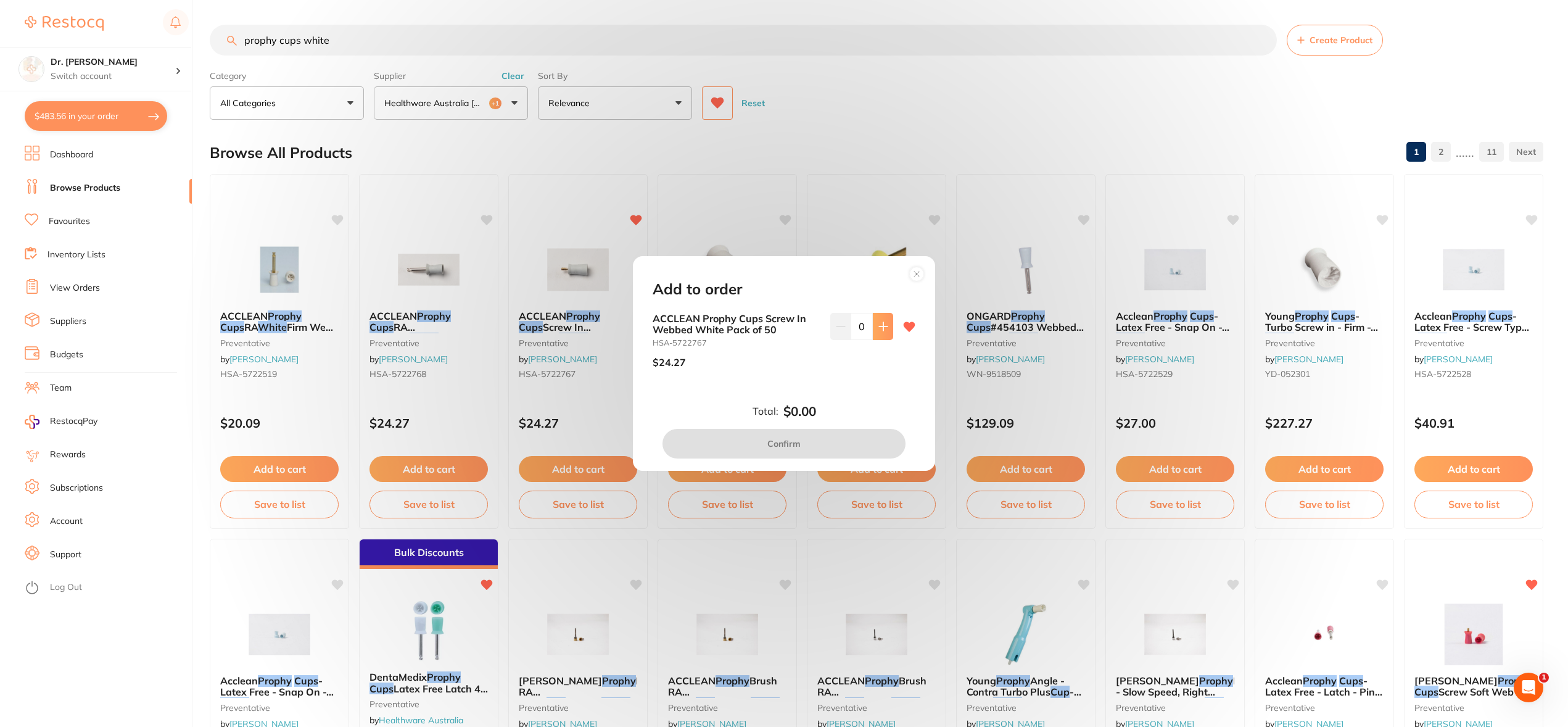
click at [881, 326] on icon at bounding box center [884, 327] width 10 height 10
type input "1"
click at [825, 445] on button "Confirm" at bounding box center [784, 444] width 243 height 30
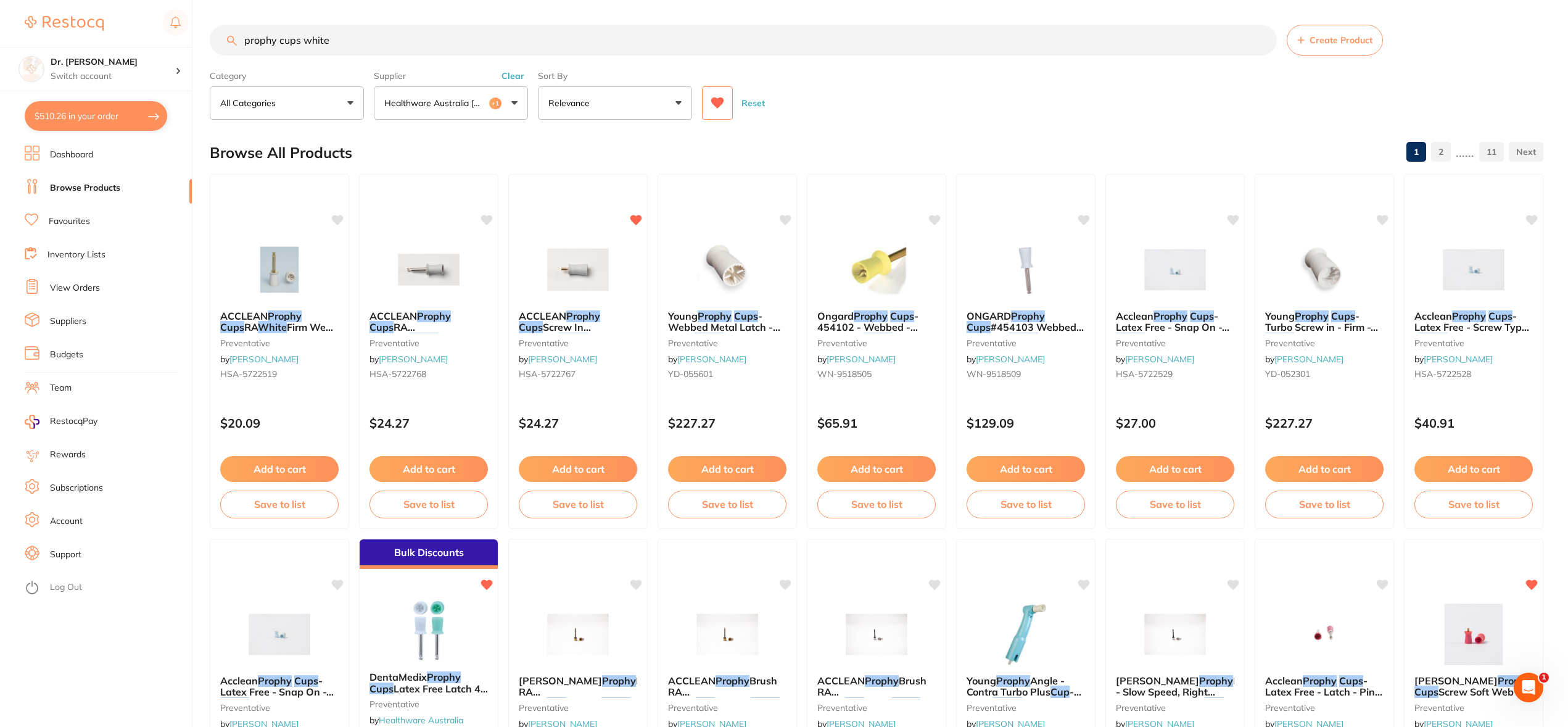
drag, startPoint x: 352, startPoint y: 46, endPoint x: 306, endPoint y: 43, distance: 46.1
click at [306, 43] on input "prophy cups white" at bounding box center [743, 40] width 1067 height 31
type input "prophy cups"
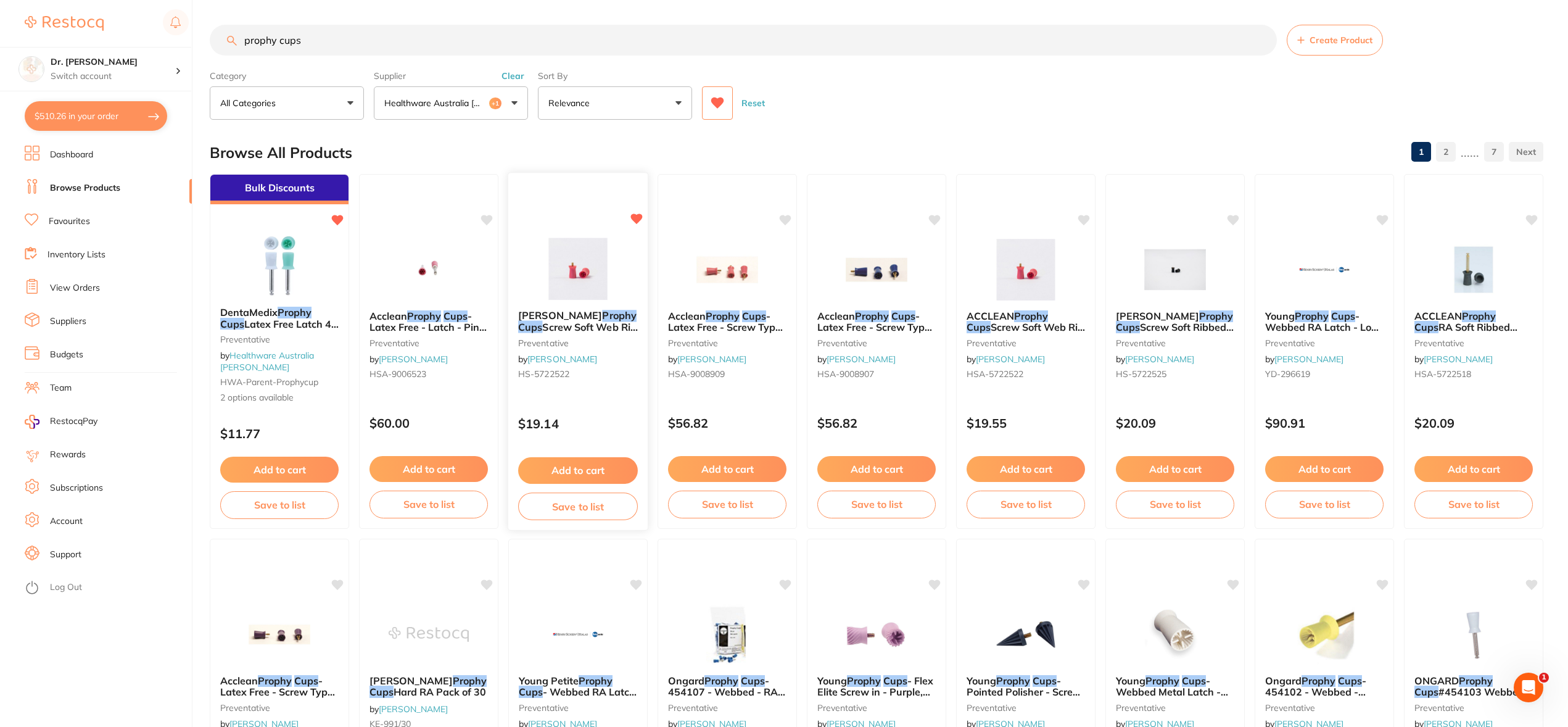
click at [639, 218] on icon at bounding box center [637, 219] width 11 height 11
